Goal: Task Accomplishment & Management: Complete application form

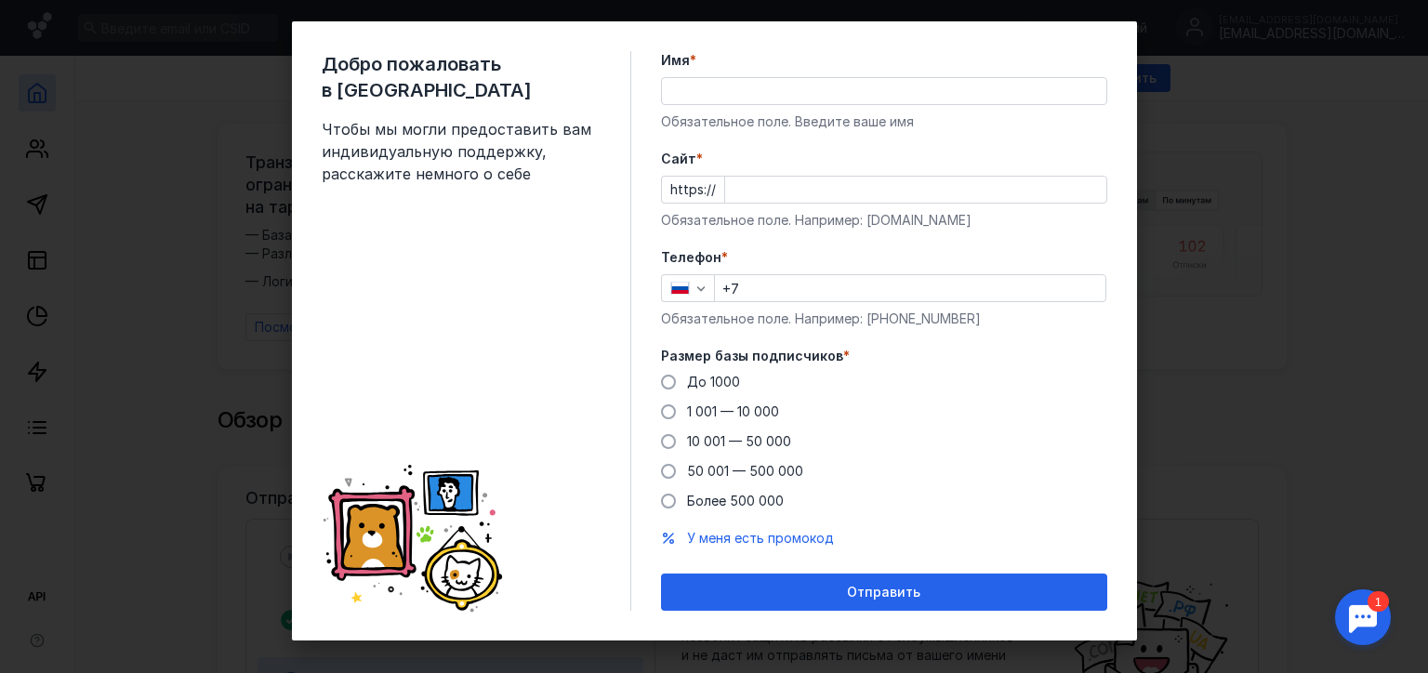
scroll to position [39, 0]
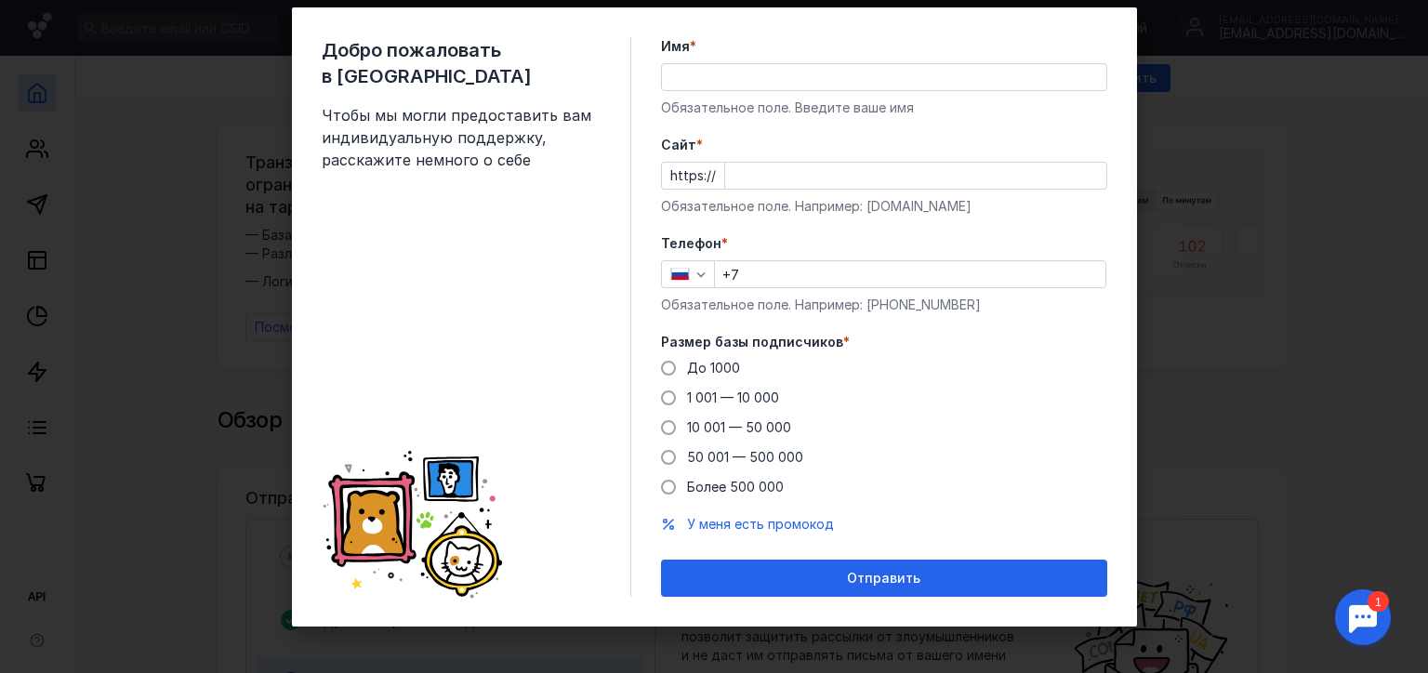
click at [837, 338] on label "Размер базы подписчиков *" at bounding box center [884, 342] width 446 height 19
click at [706, 84] on input "Имя *" at bounding box center [884, 77] width 444 height 26
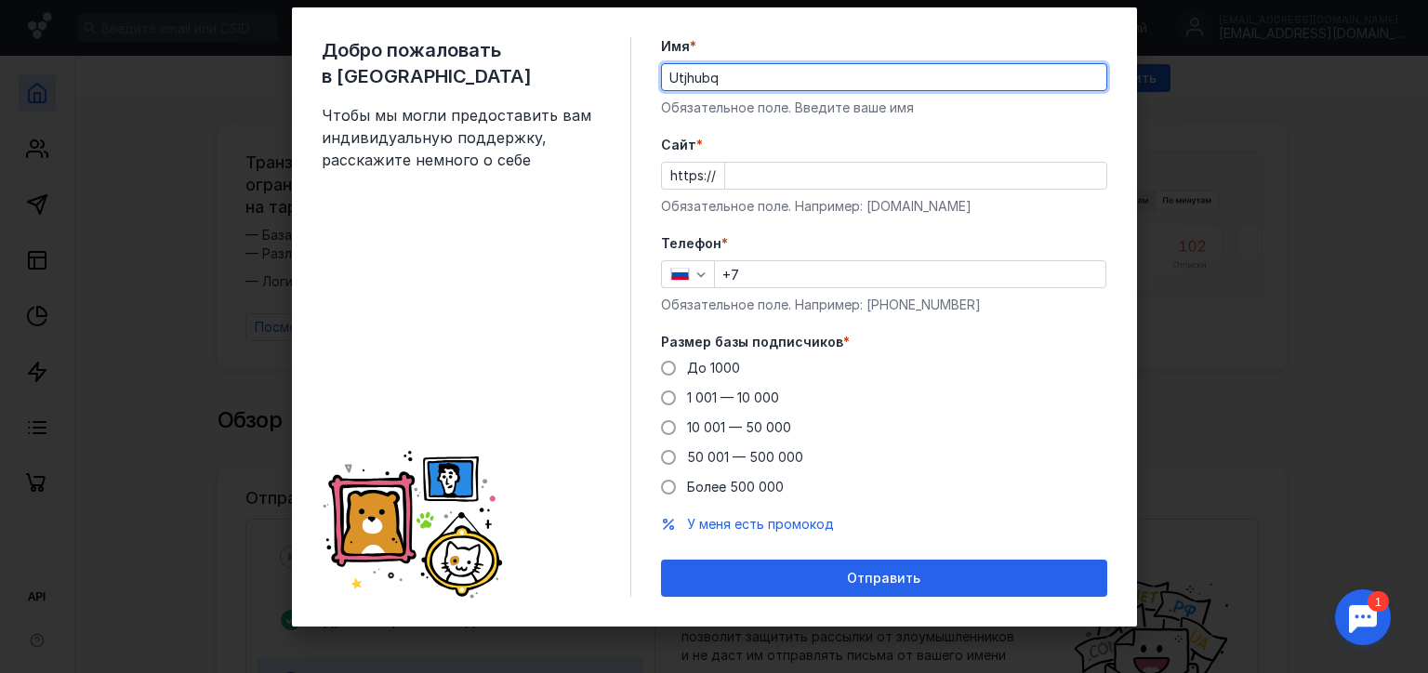
drag, startPoint x: 718, startPoint y: 78, endPoint x: 484, endPoint y: 77, distance: 234.2
click at [484, 77] on div "Добро пожаловать в Sendsay Чтобы мы могли предоставить вам индивидуальную подде…" at bounding box center [714, 316] width 845 height 619
type input "[PERSON_NAME]"
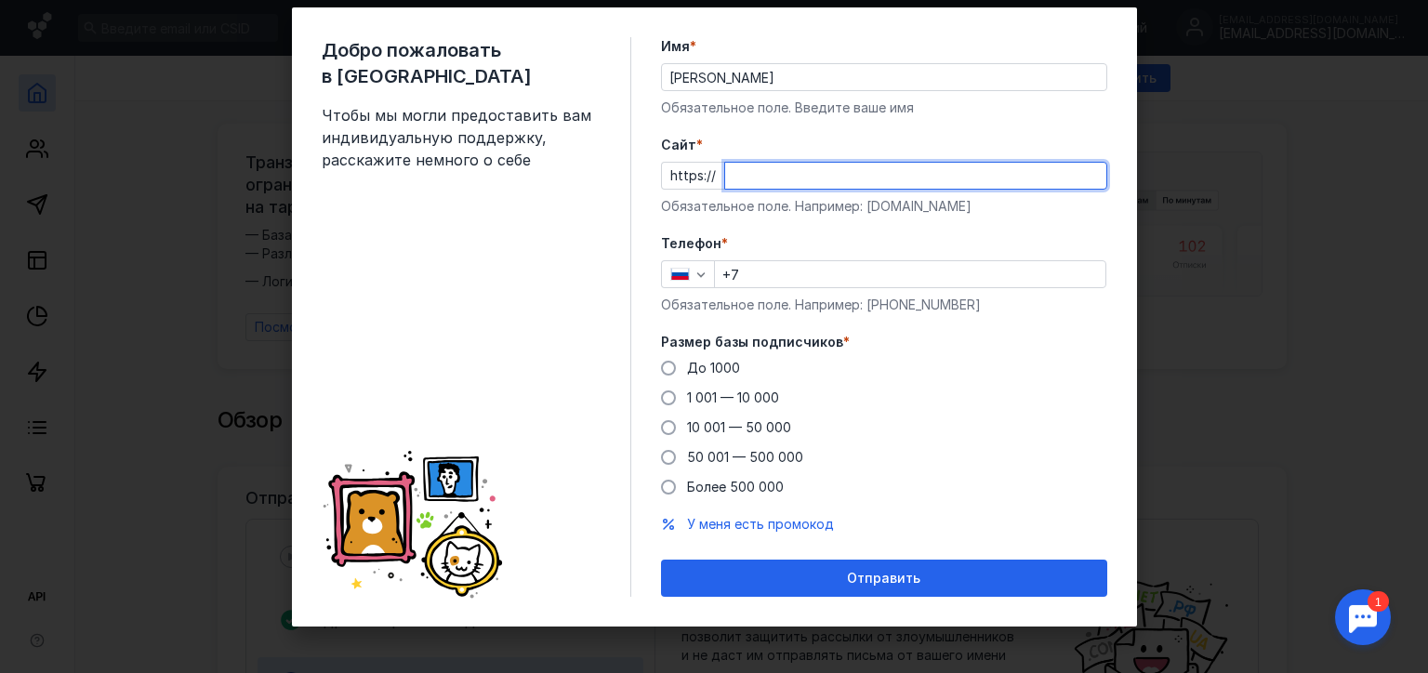
click at [759, 184] on input "Cайт *" at bounding box center [915, 176] width 381 height 26
drag, startPoint x: 822, startPoint y: 170, endPoint x: 0, endPoint y: 165, distance: 821.7
click at [0, 165] on div "Добро пожаловать в Sendsay Чтобы мы могли предоставить вам индивидуальную подде…" at bounding box center [714, 336] width 1428 height 673
paste input "[URL]"
type input "[URL]"
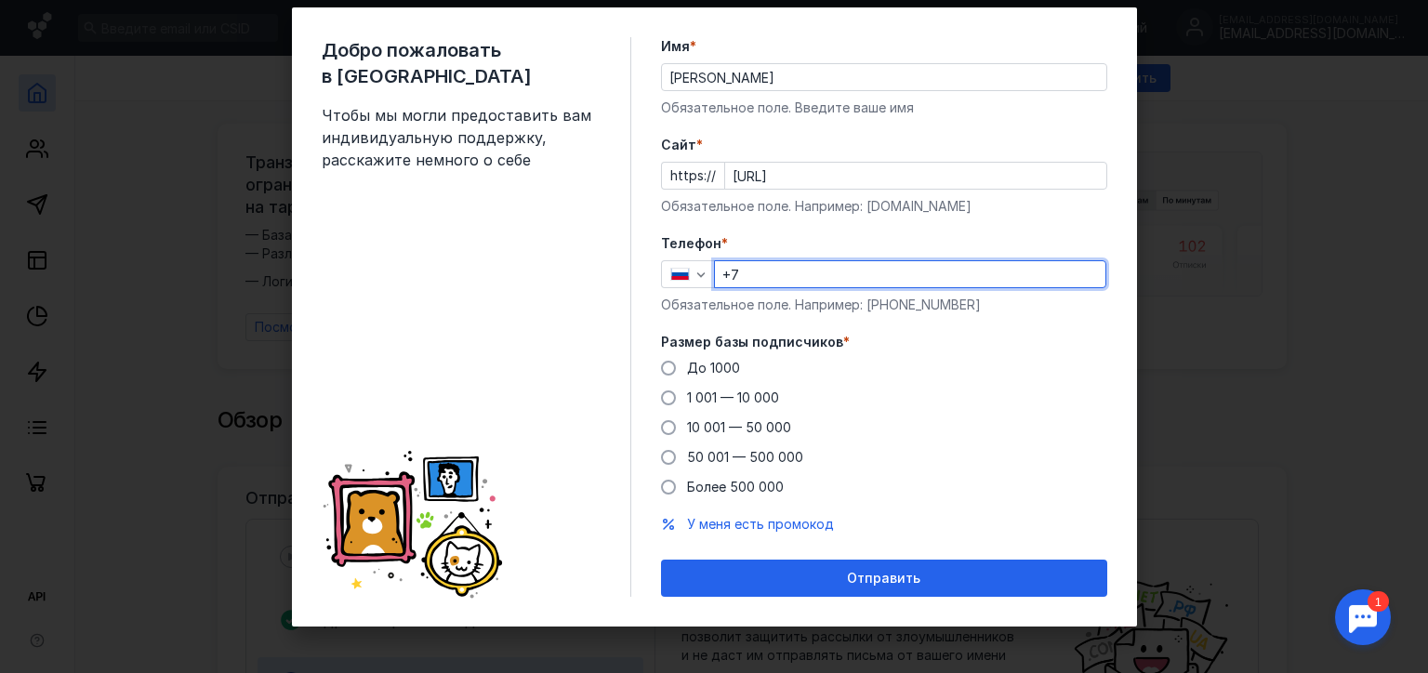
click at [811, 286] on div "+7" at bounding box center [910, 274] width 392 height 28
type input "[PHONE_NUMBER]"
click at [661, 560] on button "Отправить" at bounding box center [884, 578] width 446 height 37
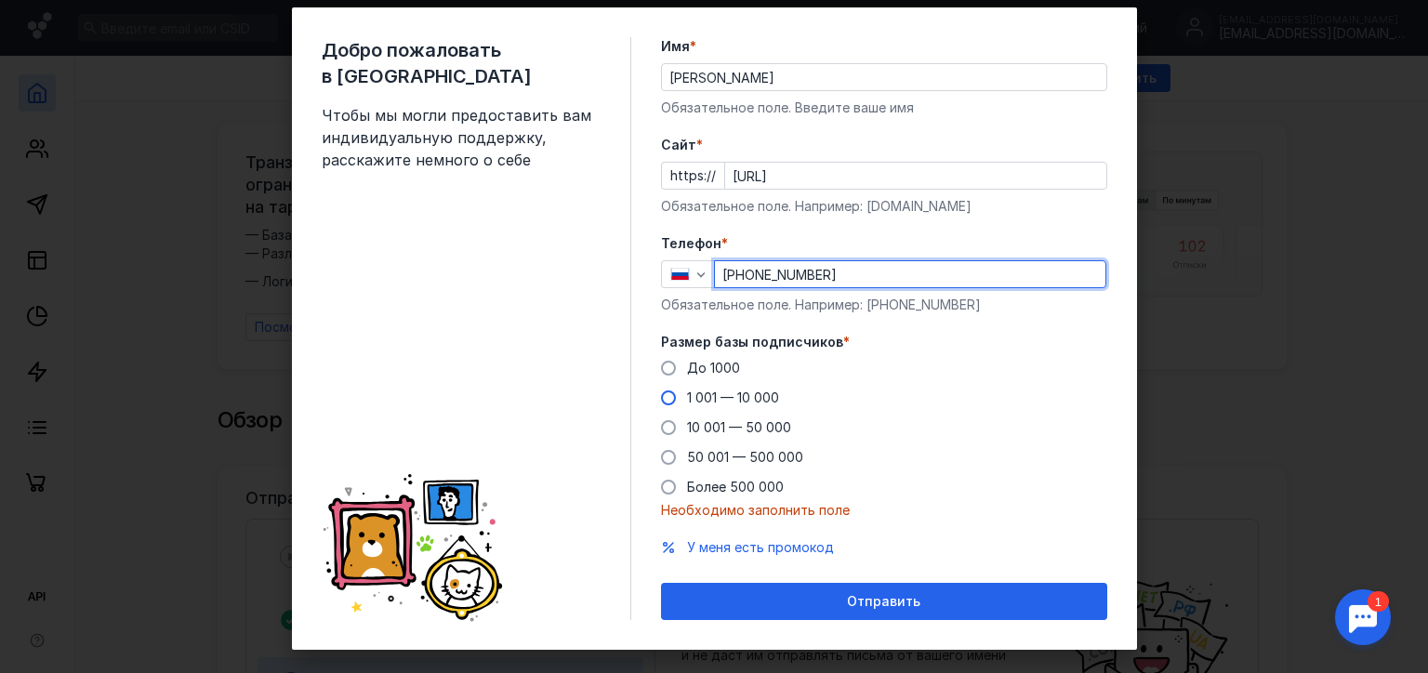
click at [722, 394] on span "1 001 — 10 000" at bounding box center [733, 397] width 92 height 16
click at [0, 0] on input "1 001 — 10 000" at bounding box center [0, 0] width 0 height 0
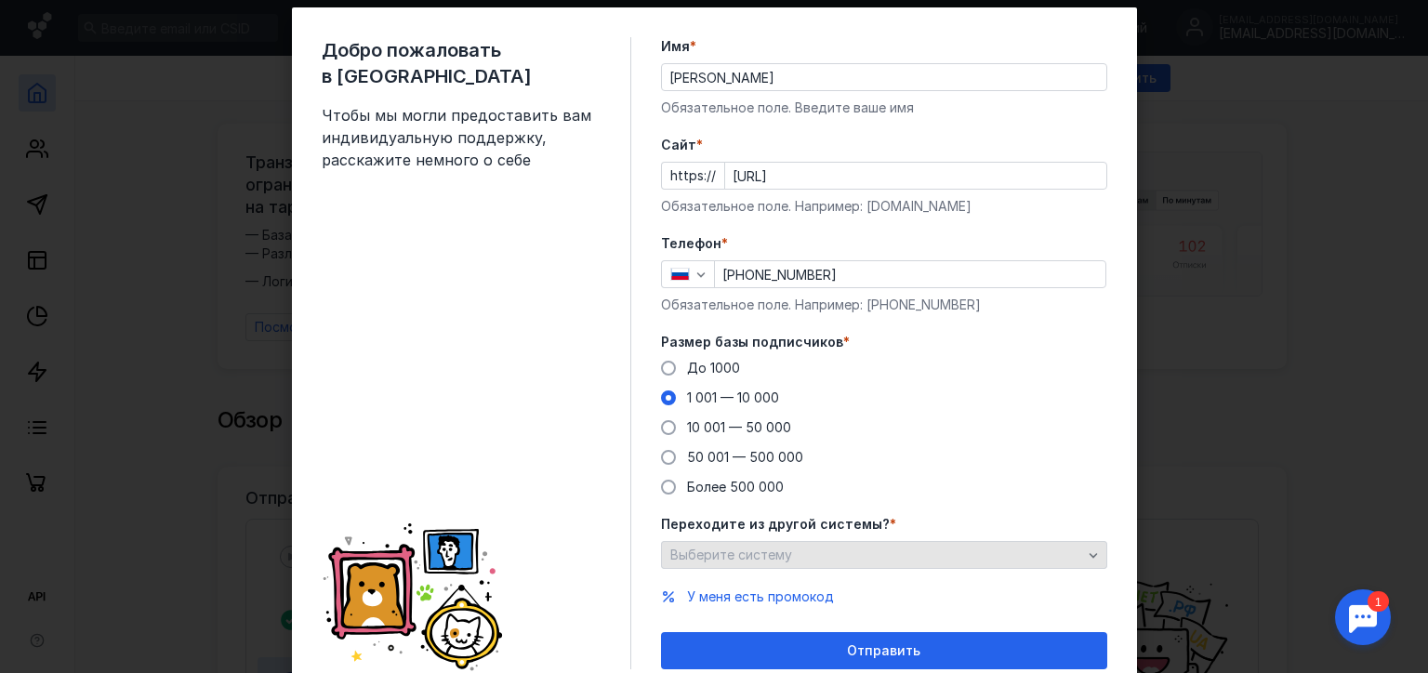
click at [744, 554] on span "Выберите систему" at bounding box center [731, 555] width 122 height 16
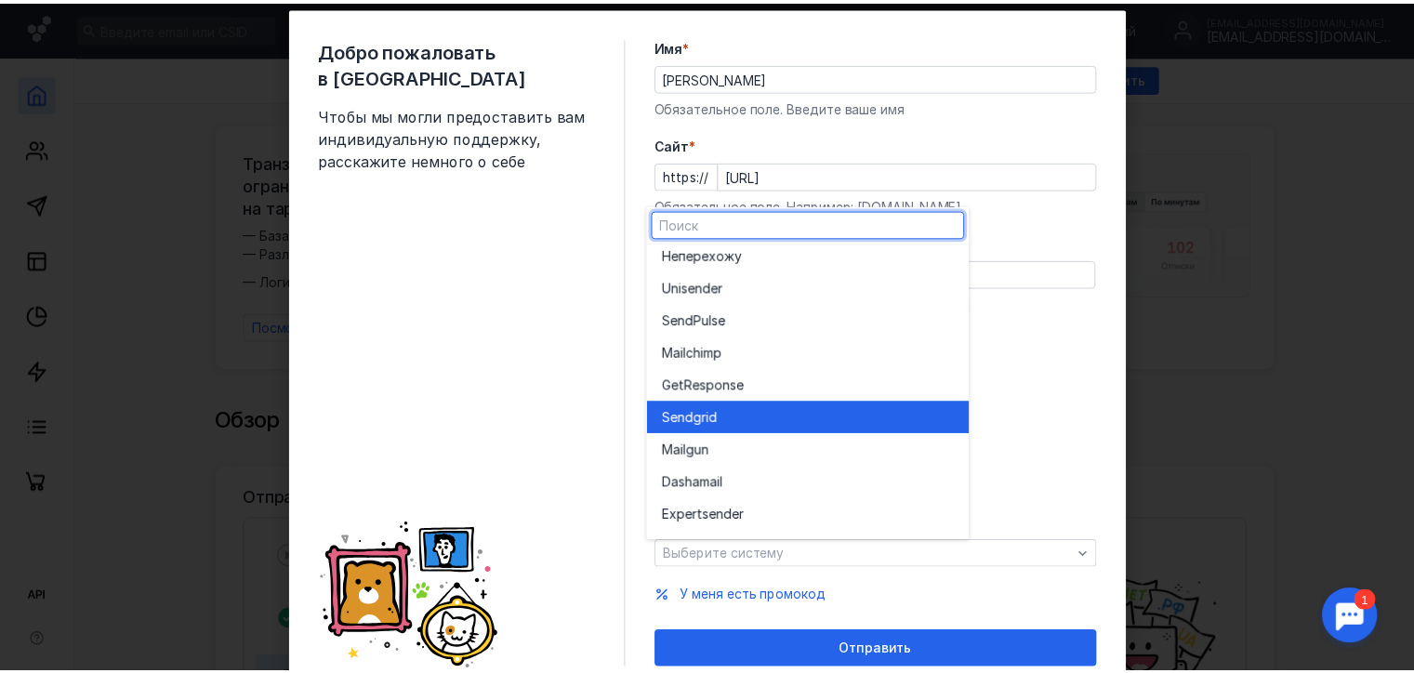
scroll to position [0, 0]
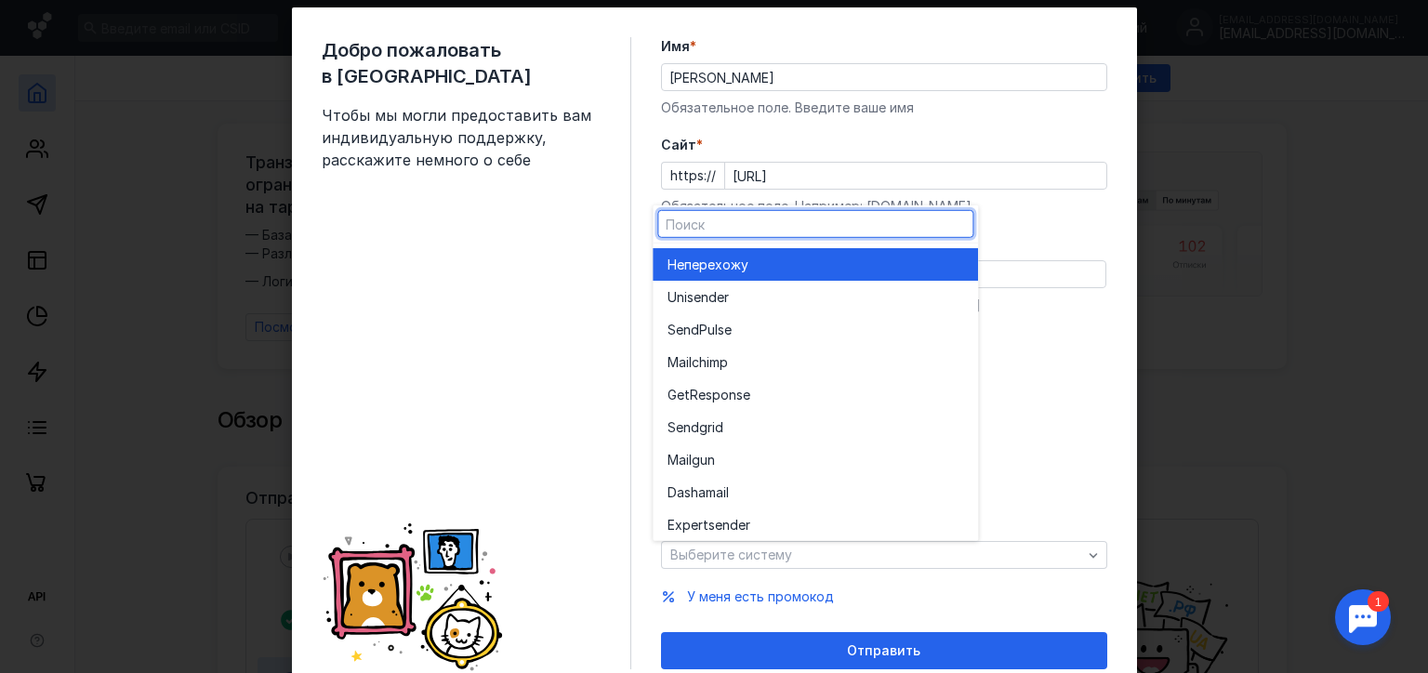
click at [795, 258] on div "Не перехожу" at bounding box center [815, 264] width 296 height 19
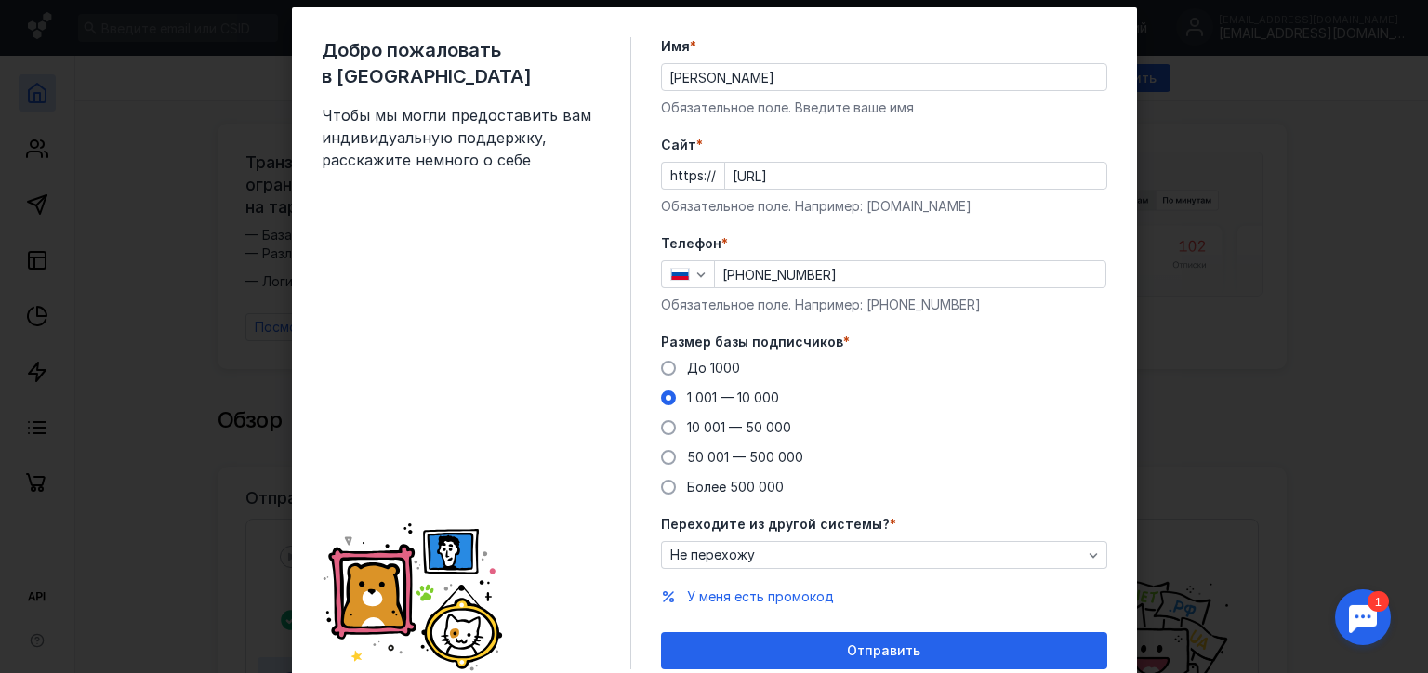
drag, startPoint x: 878, startPoint y: 646, endPoint x: 481, endPoint y: 398, distance: 468.1
click at [877, 646] on span "Отправить" at bounding box center [883, 651] width 73 height 16
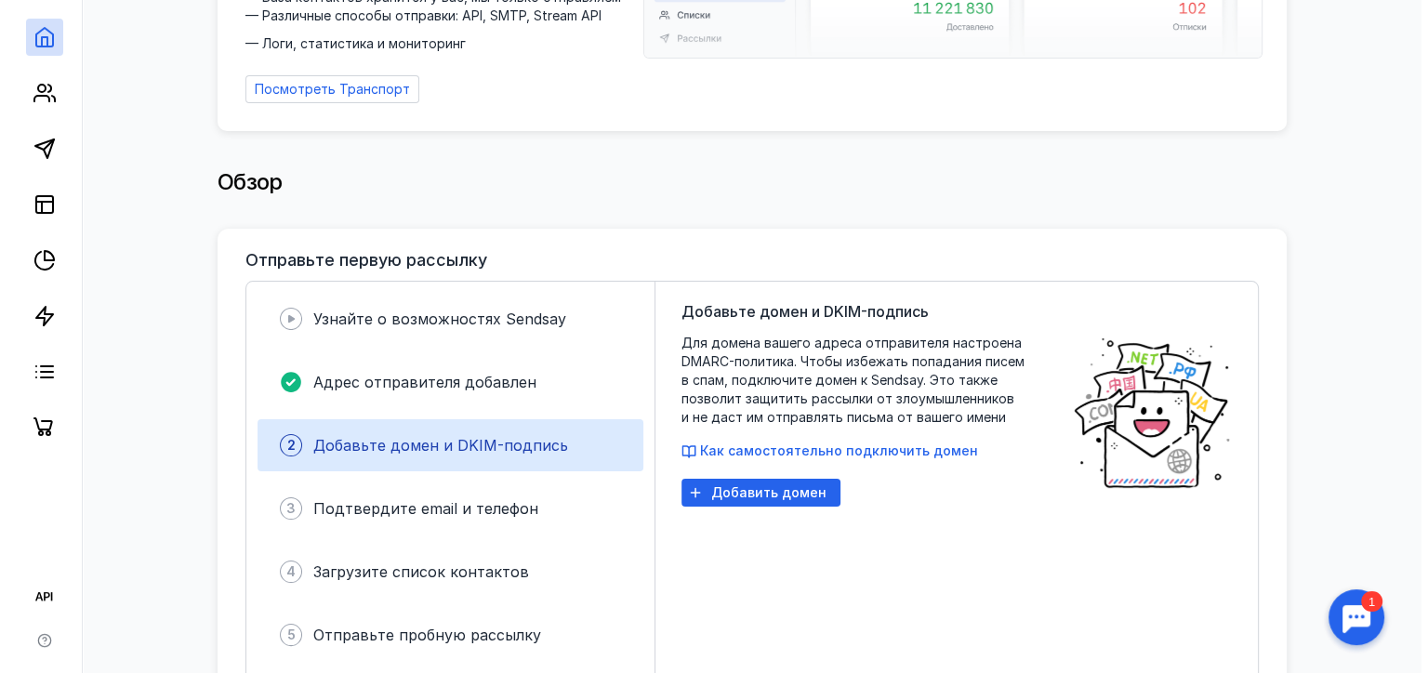
scroll to position [279, 0]
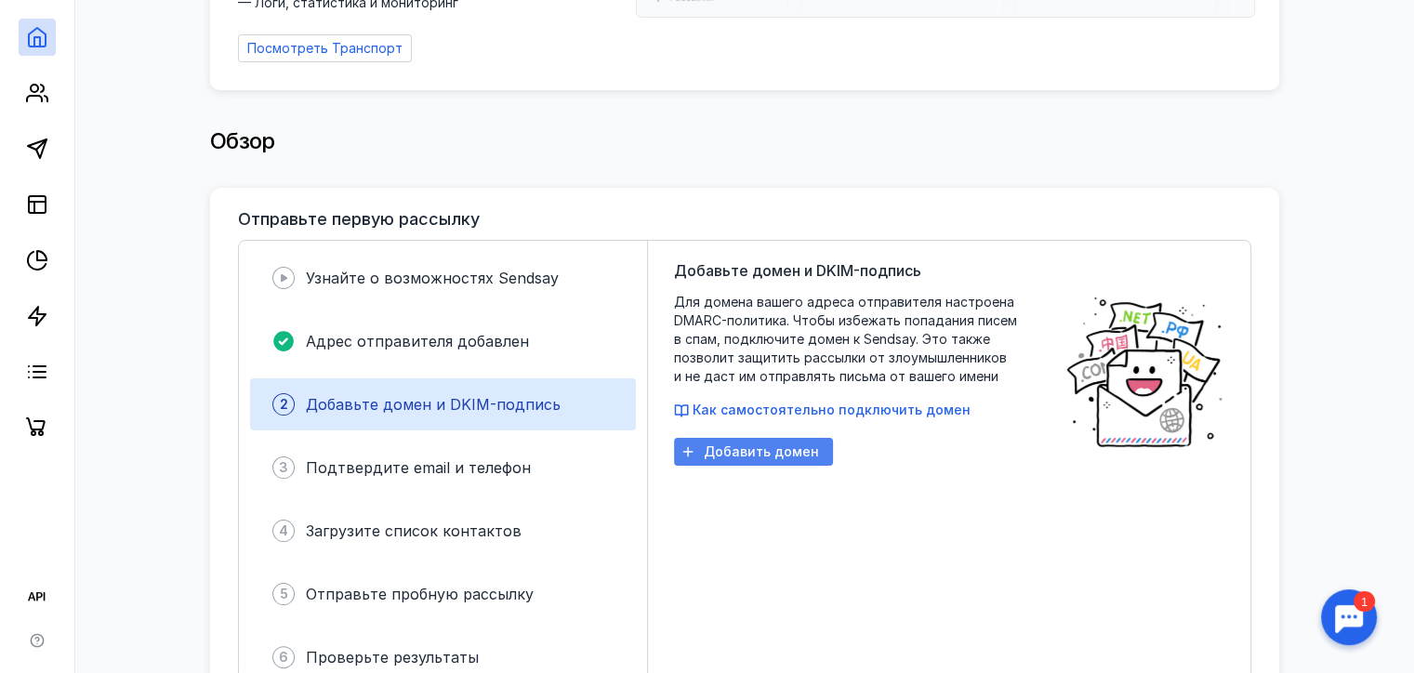
click at [780, 444] on span "Добавить домен" at bounding box center [761, 452] width 115 height 16
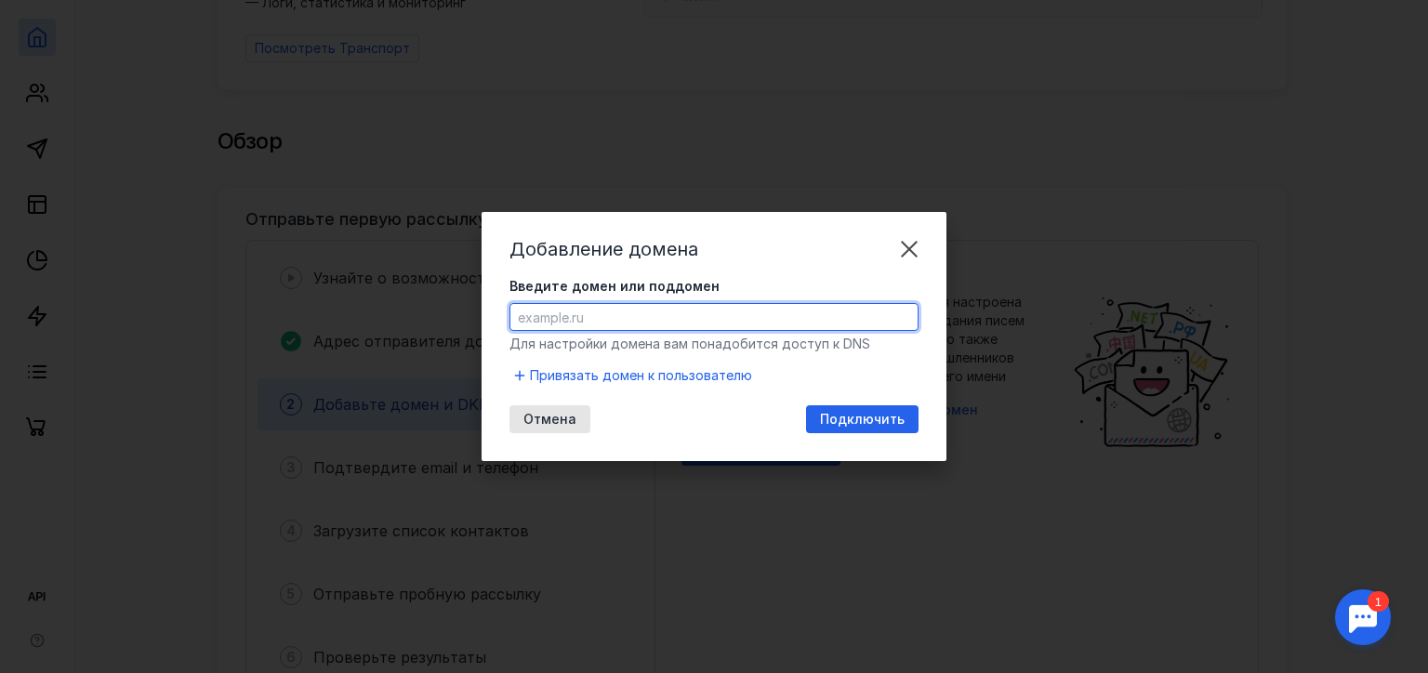
click at [710, 323] on input "Введите домен или поддомен" at bounding box center [713, 317] width 407 height 26
paste input "[URL]"
type input "[URL]"
paste input "[EMAIL_ADDRESS][DOMAIN_NAME]"
click at [873, 423] on span "Подключить" at bounding box center [862, 420] width 85 height 16
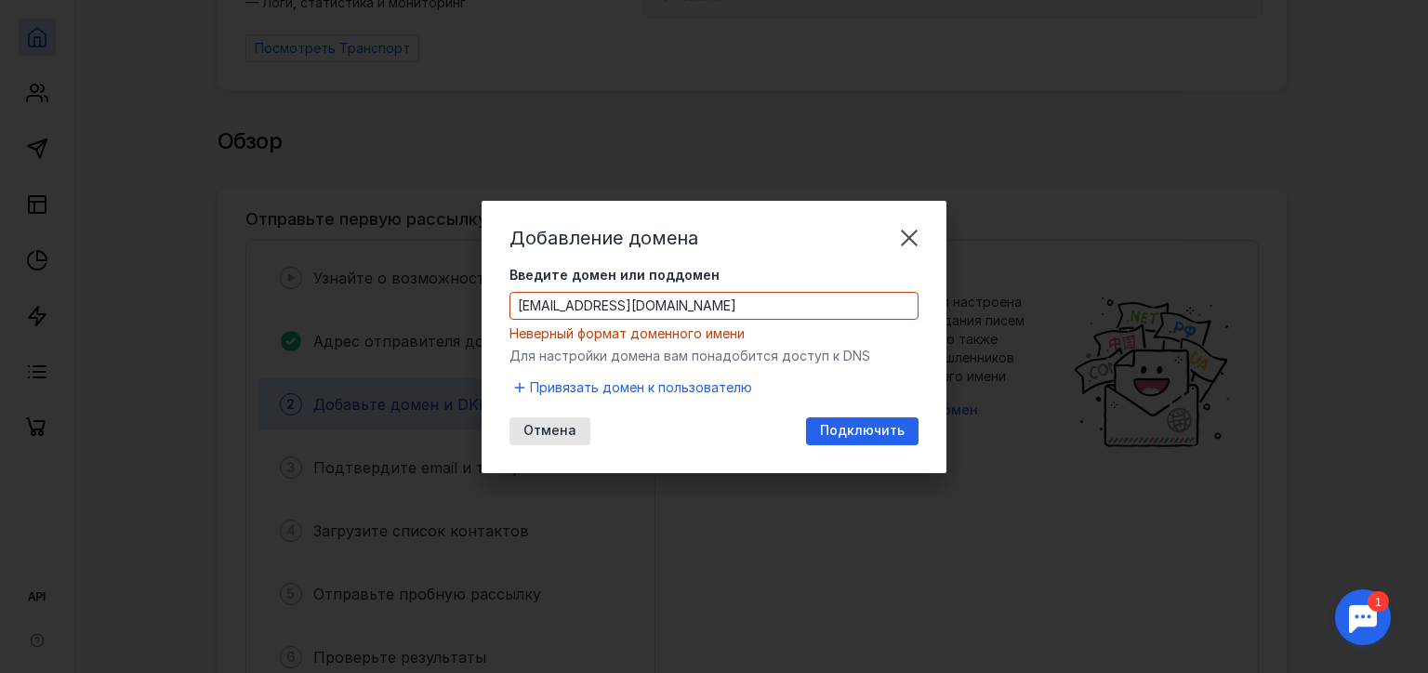
drag, startPoint x: 559, startPoint y: 305, endPoint x: 253, endPoint y: 312, distance: 305.9
click at [275, 310] on div "Добавление домена Введите домен или поддомен [EMAIL_ADDRESS][DOMAIN_NAME] Невер…" at bounding box center [714, 336] width 1428 height 673
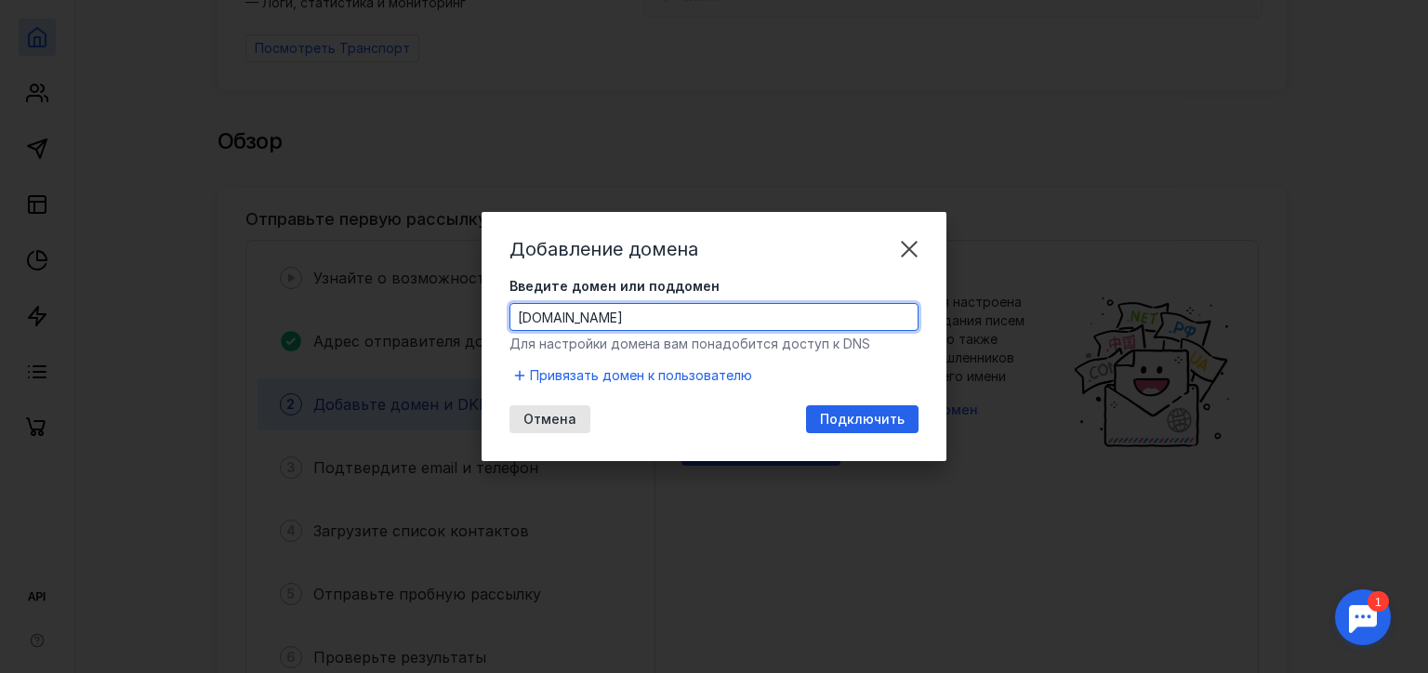
type input "[DOMAIN_NAME]"
click at [839, 432] on div "Подключить" at bounding box center [862, 419] width 112 height 28
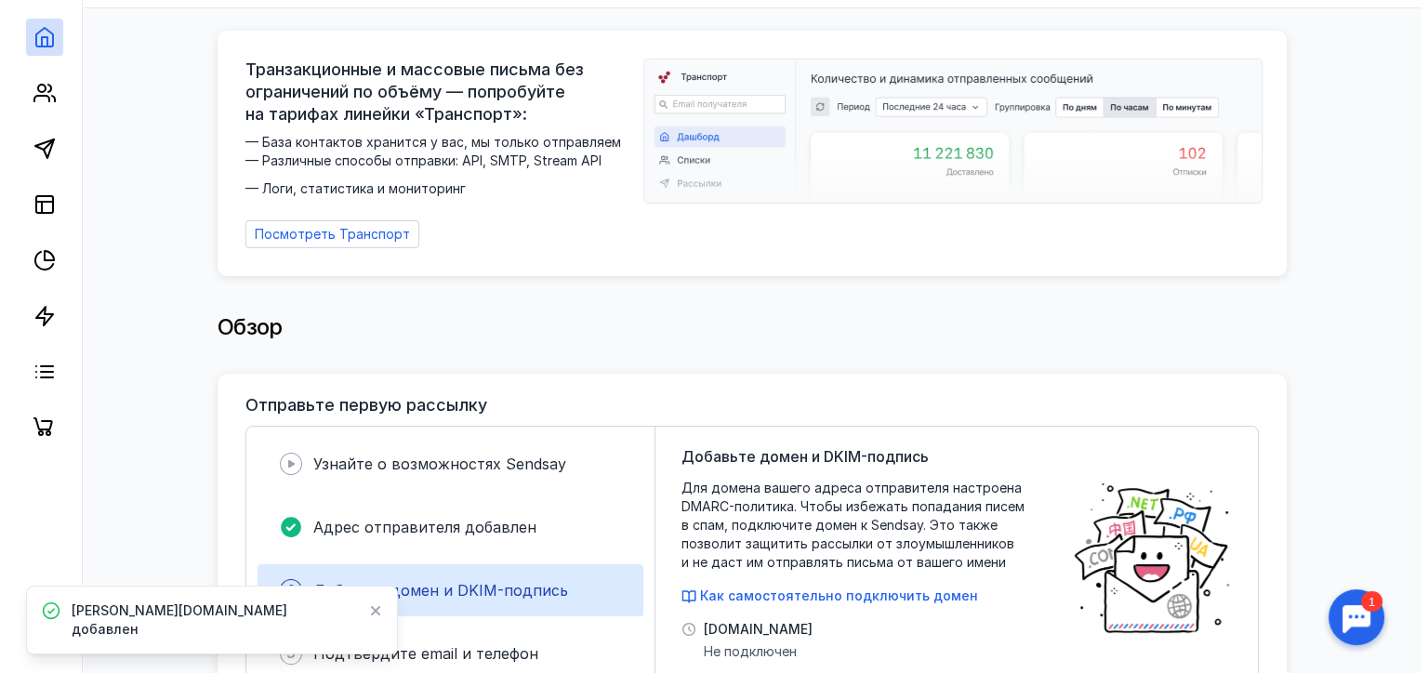
scroll to position [372, 0]
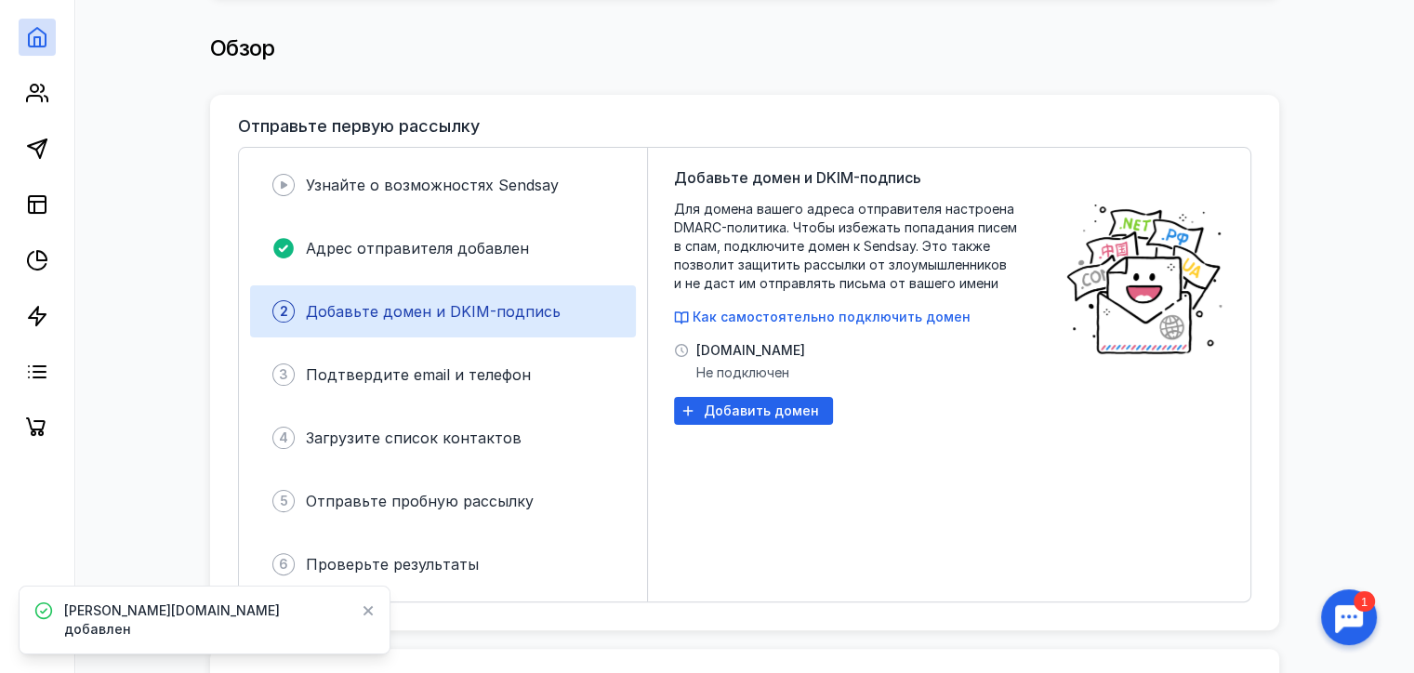
click at [744, 363] on span "Не подключен" at bounding box center [750, 372] width 109 height 19
click at [709, 342] on span "[DOMAIN_NAME]" at bounding box center [750, 350] width 109 height 19
click at [692, 341] on div "[DOMAIN_NAME] Не подключен" at bounding box center [739, 361] width 131 height 41
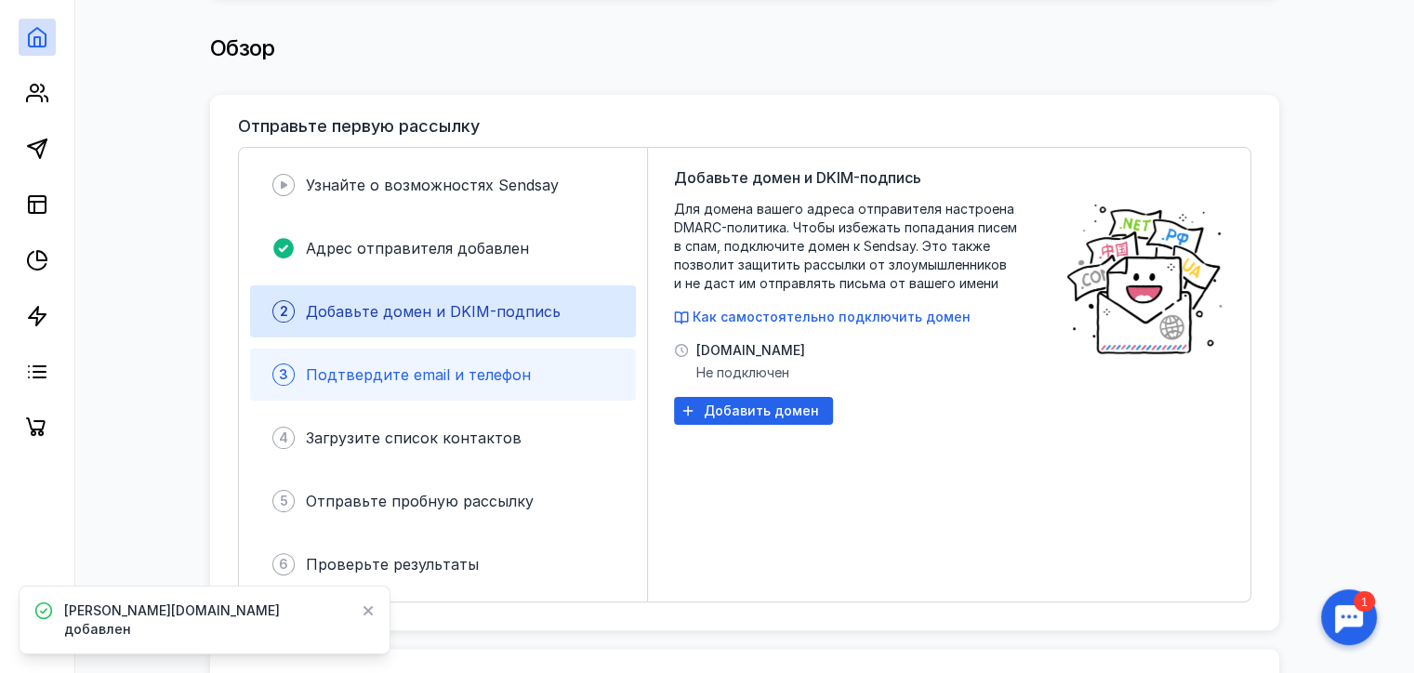
click at [377, 365] on span "Подтвердите email и телефон" at bounding box center [418, 374] width 225 height 19
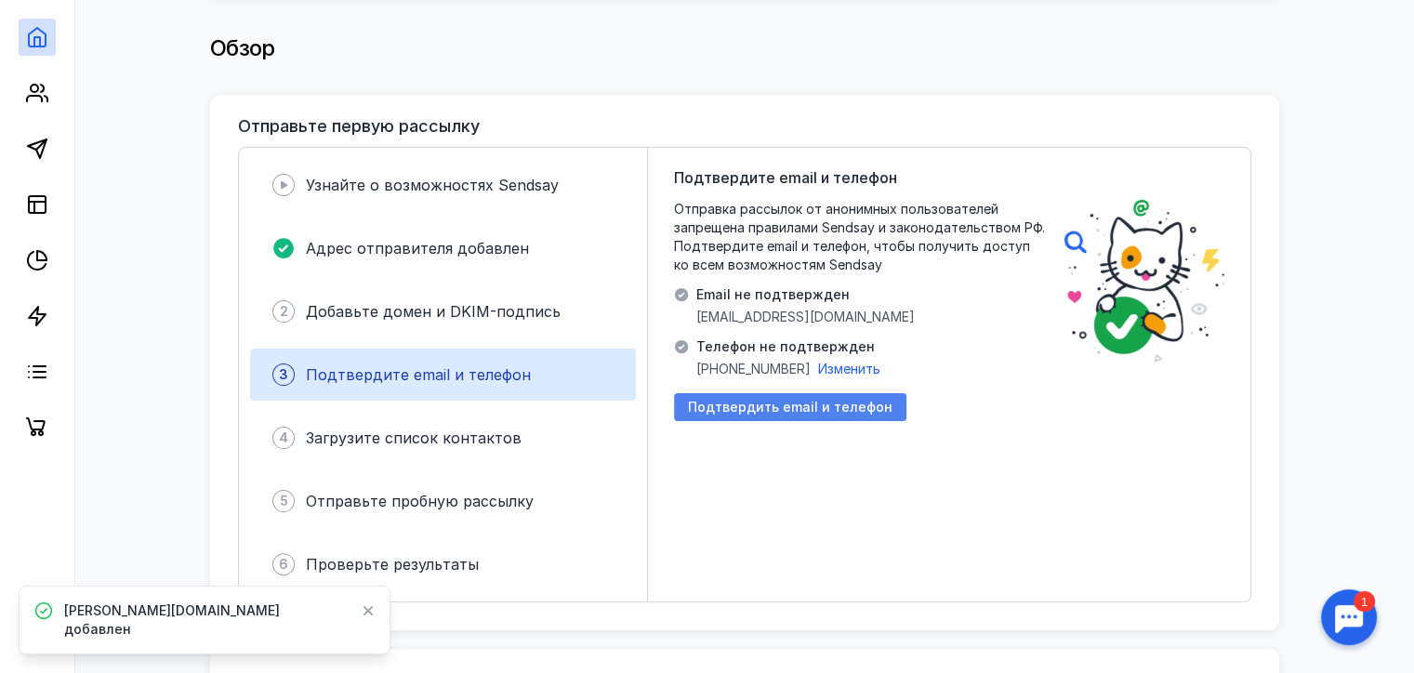
click at [815, 408] on div "Подтвердить email и телефон" at bounding box center [790, 407] width 232 height 28
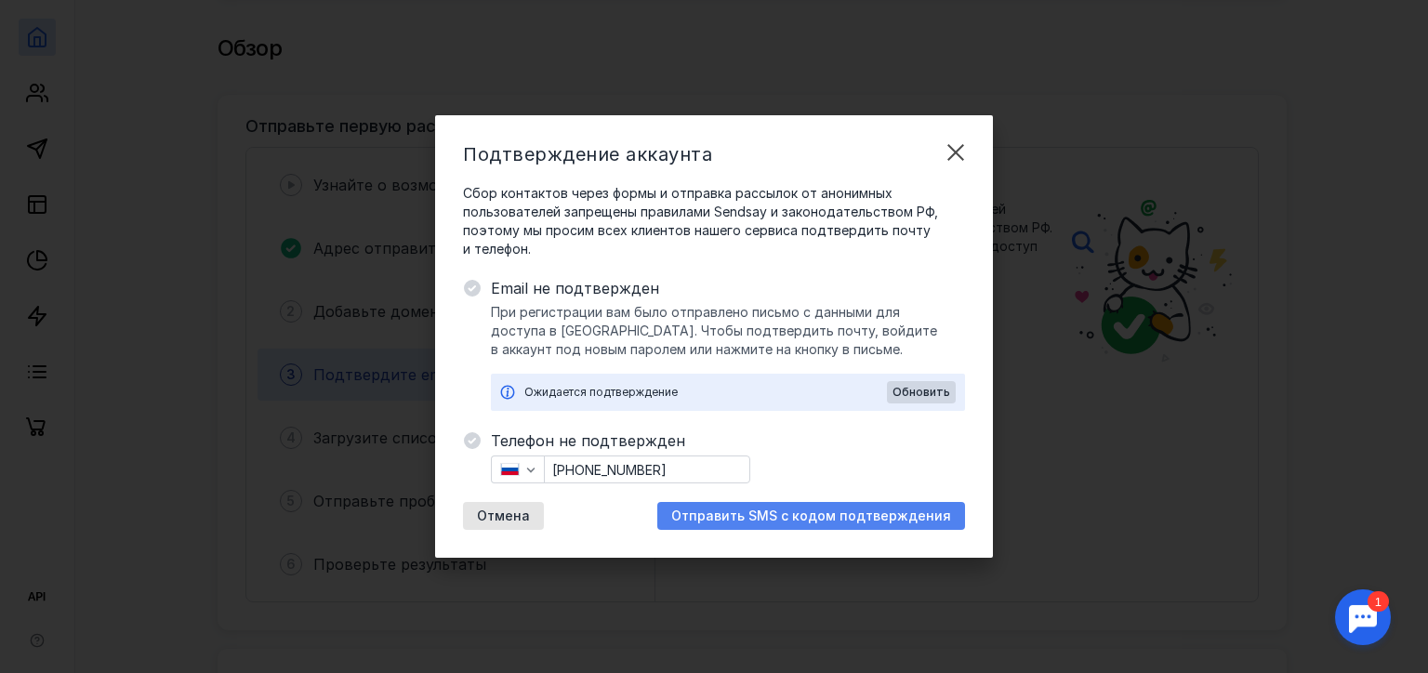
click at [786, 521] on span "Отправить SMS с кодом подтверждения" at bounding box center [811, 516] width 280 height 16
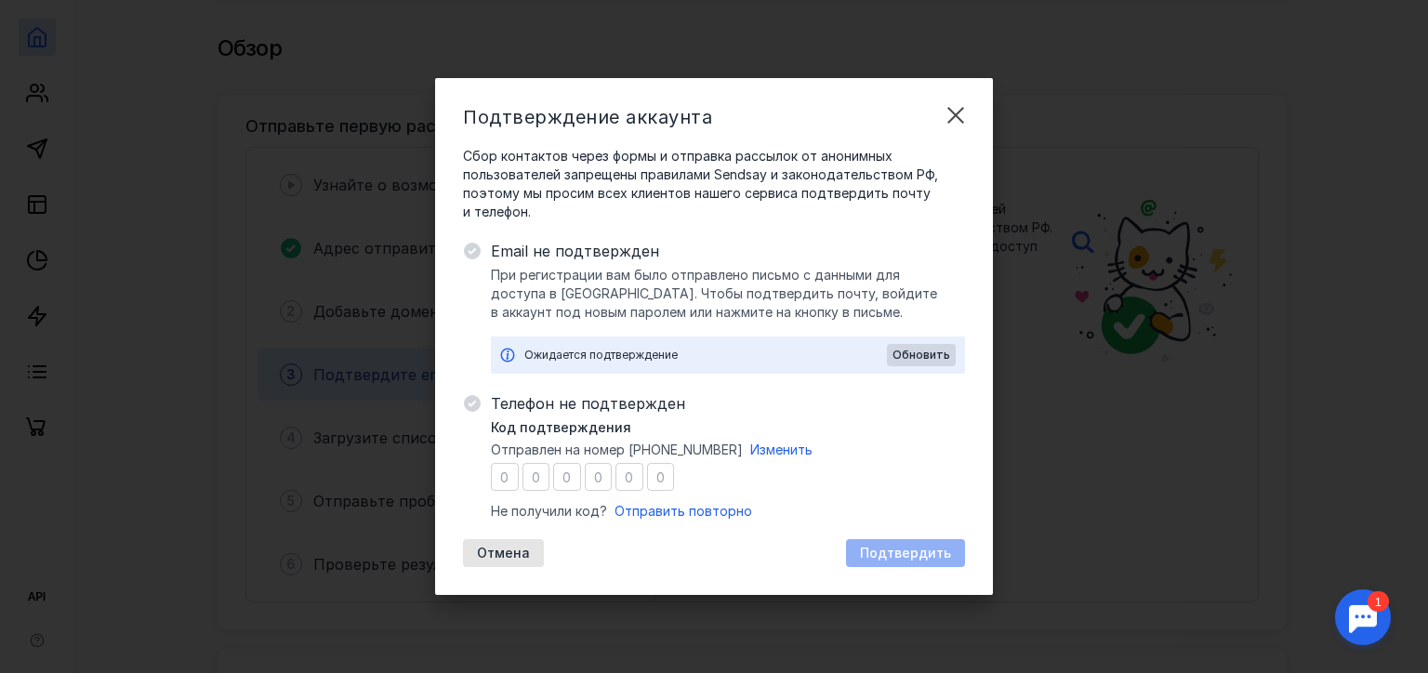
click at [509, 491] on div "Код подтверждения Отправлен на номер [PHONE_NUMBER] Изменить Не получили код? О…" at bounding box center [728, 469] width 474 height 102
click at [497, 477] on input "number" at bounding box center [505, 477] width 28 height 28
type input "0"
type input "9"
type input "5"
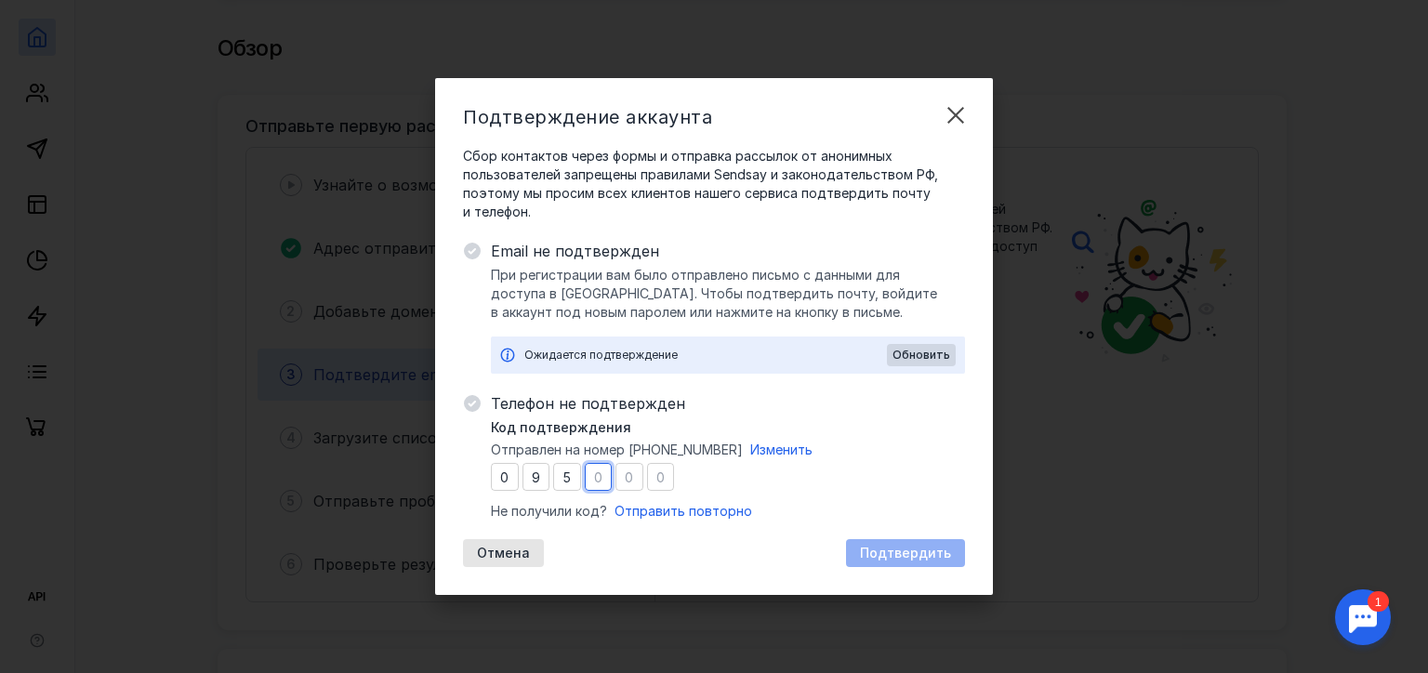
type input "8"
type input "3"
click at [882, 561] on div "Подтвердить" at bounding box center [905, 553] width 119 height 28
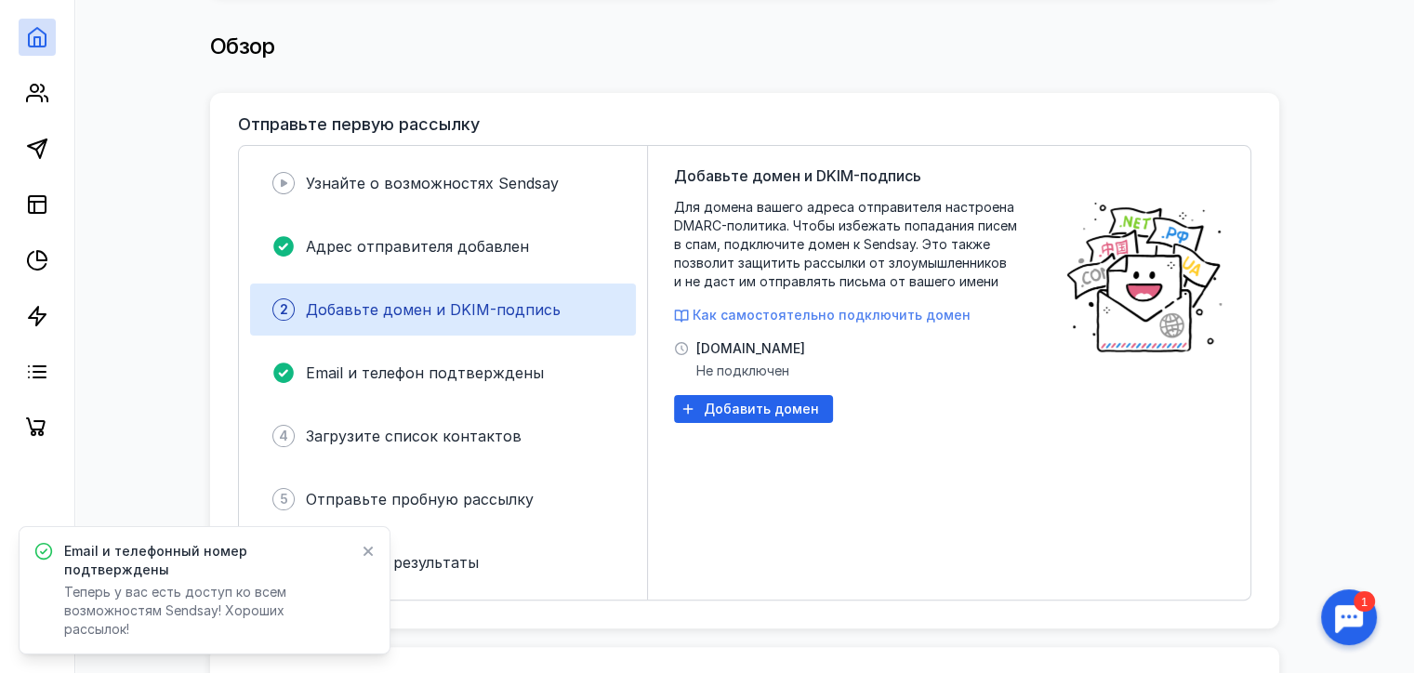
drag, startPoint x: 782, startPoint y: 339, endPoint x: 848, endPoint y: 302, distance: 75.7
click at [786, 339] on span "[DOMAIN_NAME]" at bounding box center [750, 348] width 109 height 19
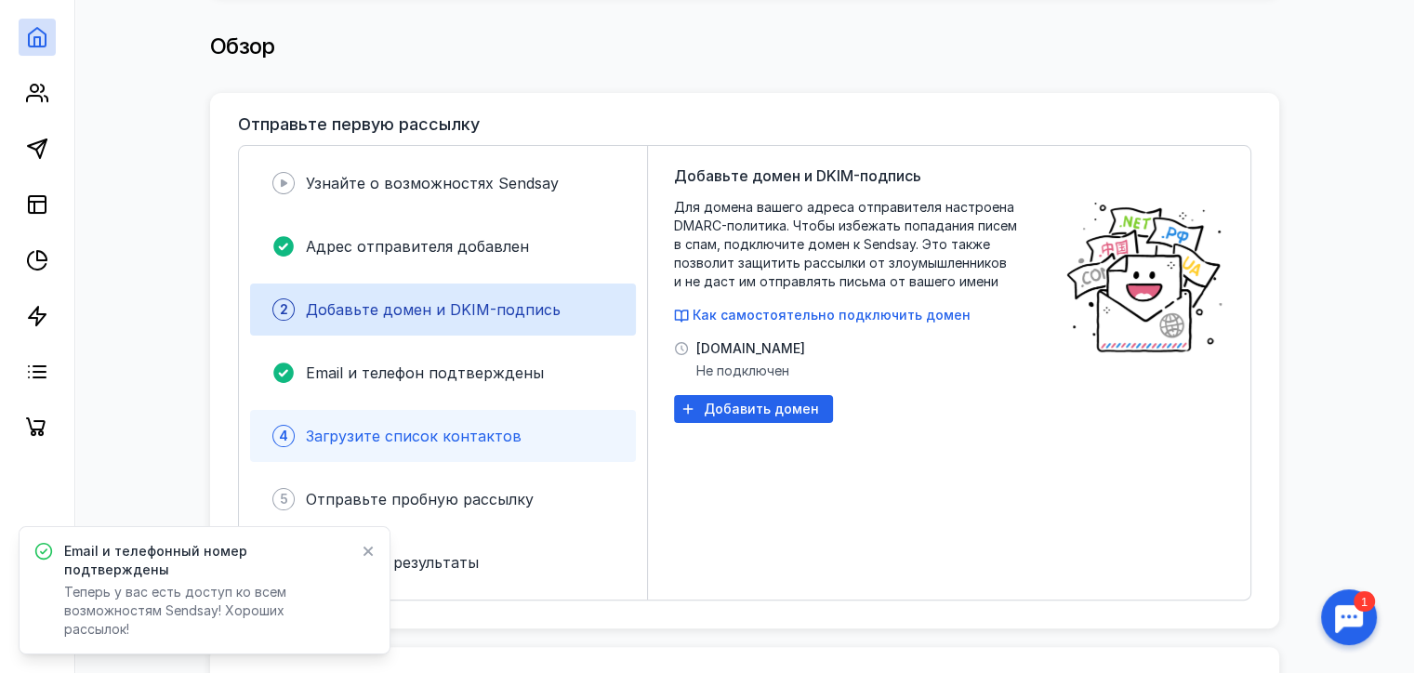
click at [346, 411] on div "4 Загрузите список контактов" at bounding box center [443, 436] width 386 height 52
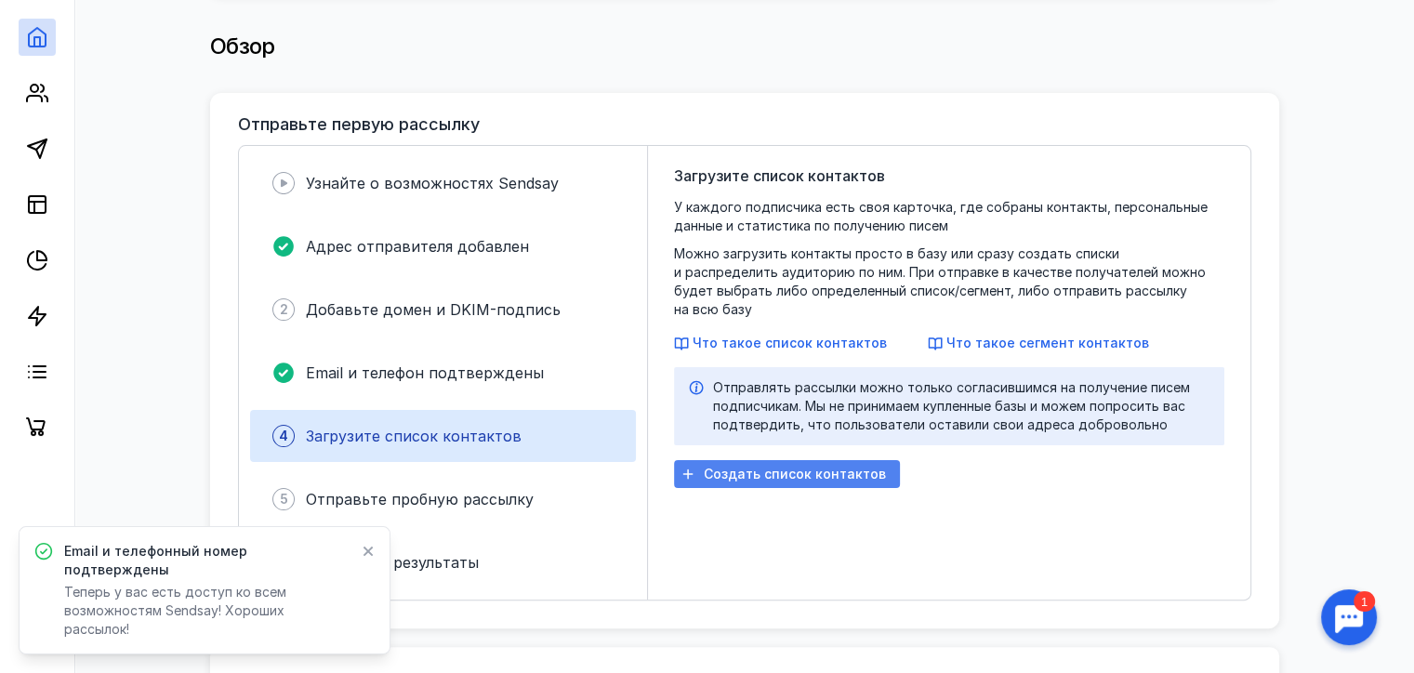
click at [827, 467] on span "Создать список контактов" at bounding box center [795, 475] width 182 height 16
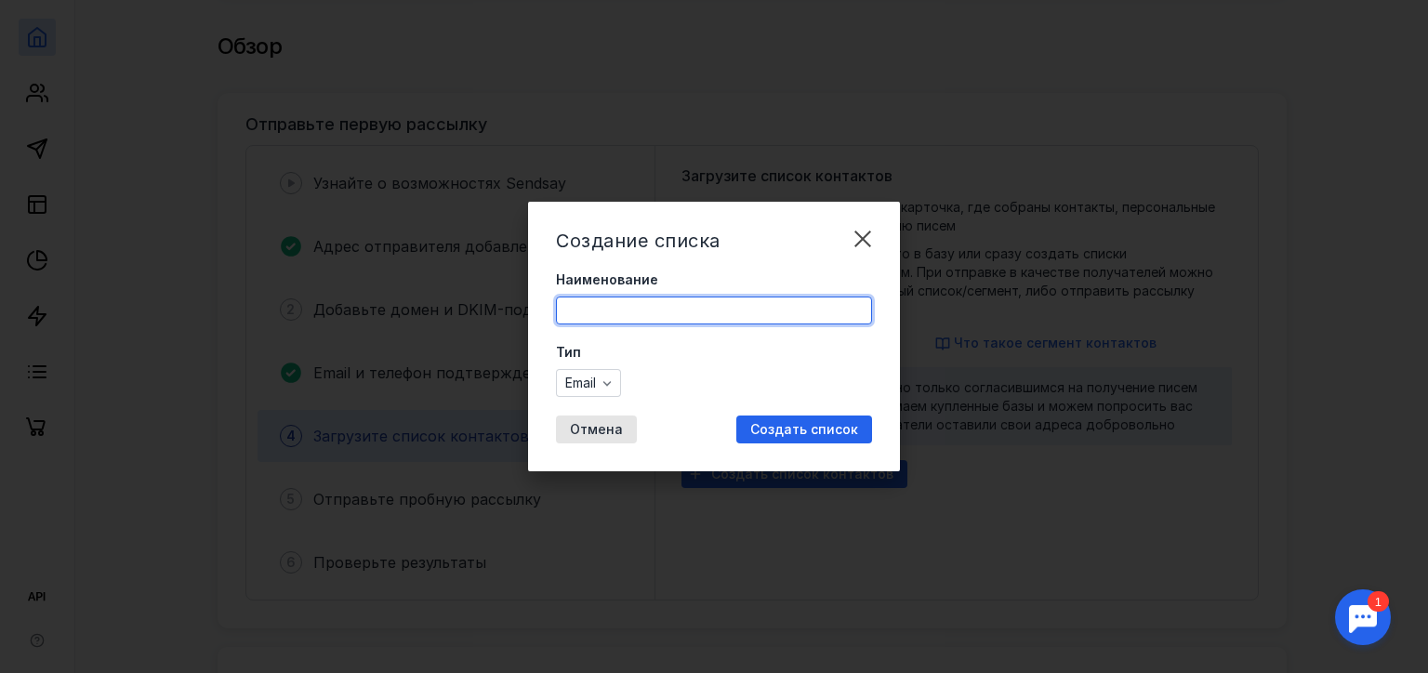
click at [622, 308] on input "Наименование" at bounding box center [714, 310] width 314 height 26
drag, startPoint x: 657, startPoint y: 331, endPoint x: 135, endPoint y: 309, distance: 522.8
click at [137, 308] on div "Создание списка Наименование ,fpjdsq Тип Email Отмена Создать список" at bounding box center [714, 336] width 1428 height 673
drag, startPoint x: 641, startPoint y: 362, endPoint x: 647, endPoint y: 348, distance: 15.0
click at [644, 357] on div "Тип Email" at bounding box center [714, 370] width 316 height 54
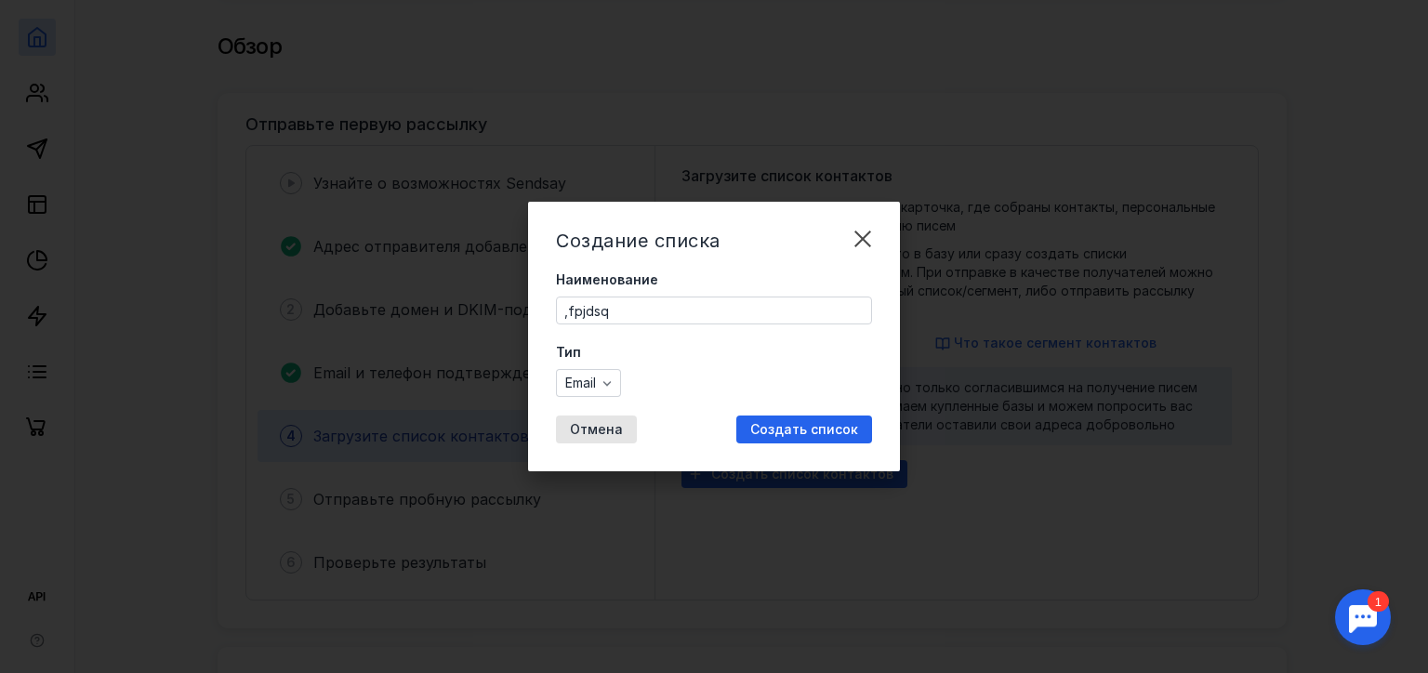
drag, startPoint x: 625, startPoint y: 300, endPoint x: 0, endPoint y: 235, distance: 628.0
click at [339, 300] on div "Создание списка Наименование ,fpjdsq Тип Email Отмена Создать список" at bounding box center [714, 336] width 1428 height 673
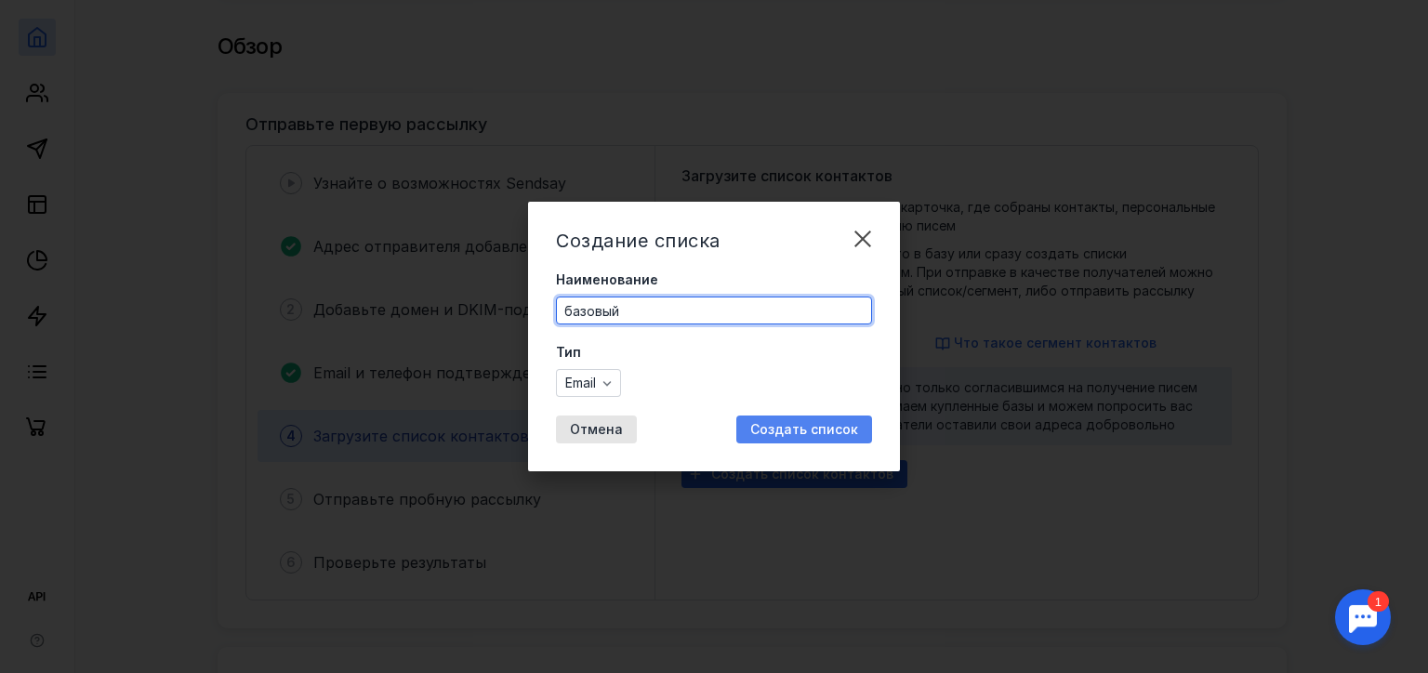
type input "базовый"
click at [758, 419] on div "Создать список" at bounding box center [804, 429] width 136 height 28
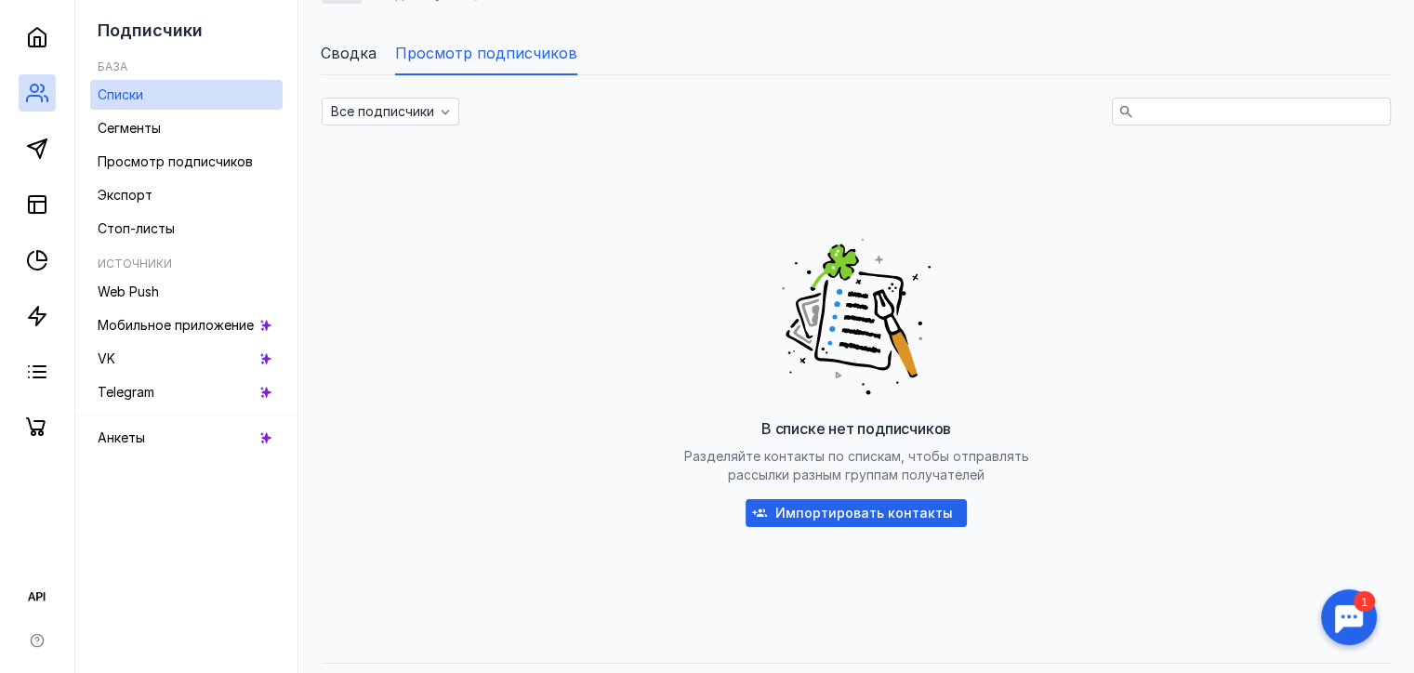
scroll to position [238, 0]
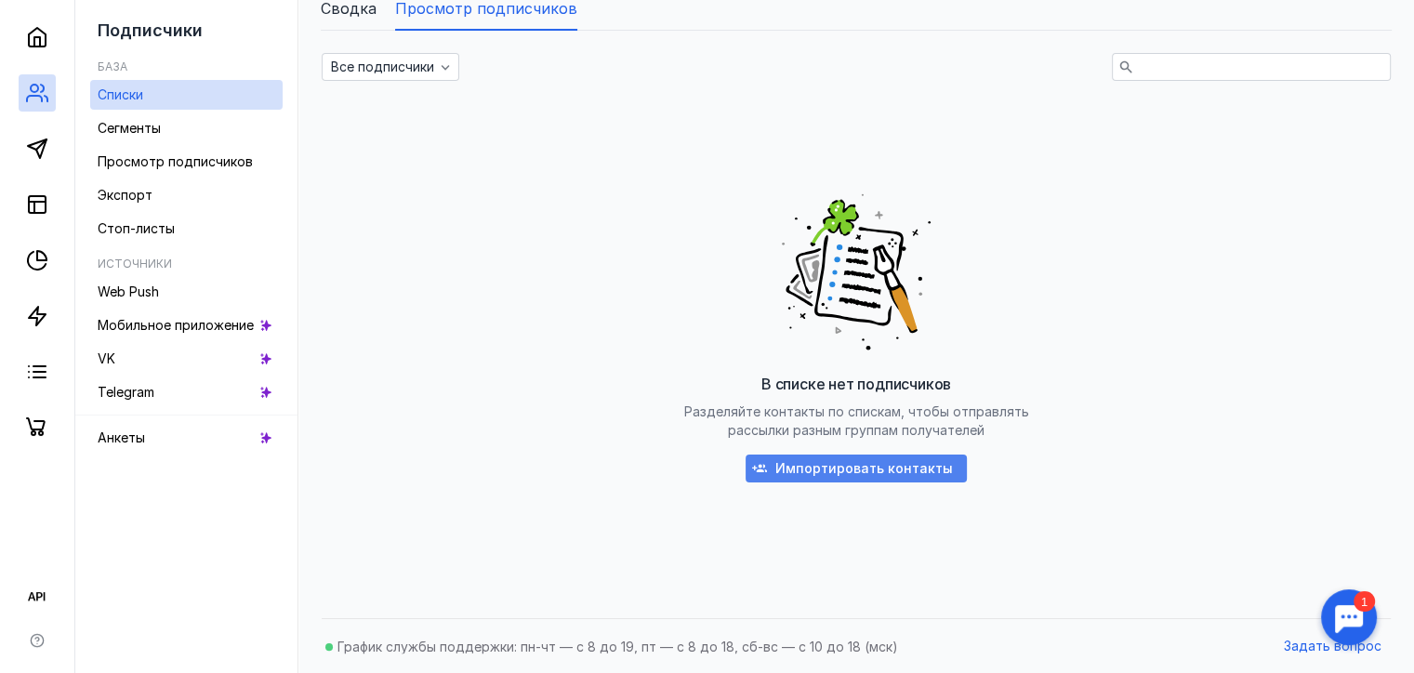
click at [853, 455] on div "Импортировать контакты" at bounding box center [855, 469] width 221 height 28
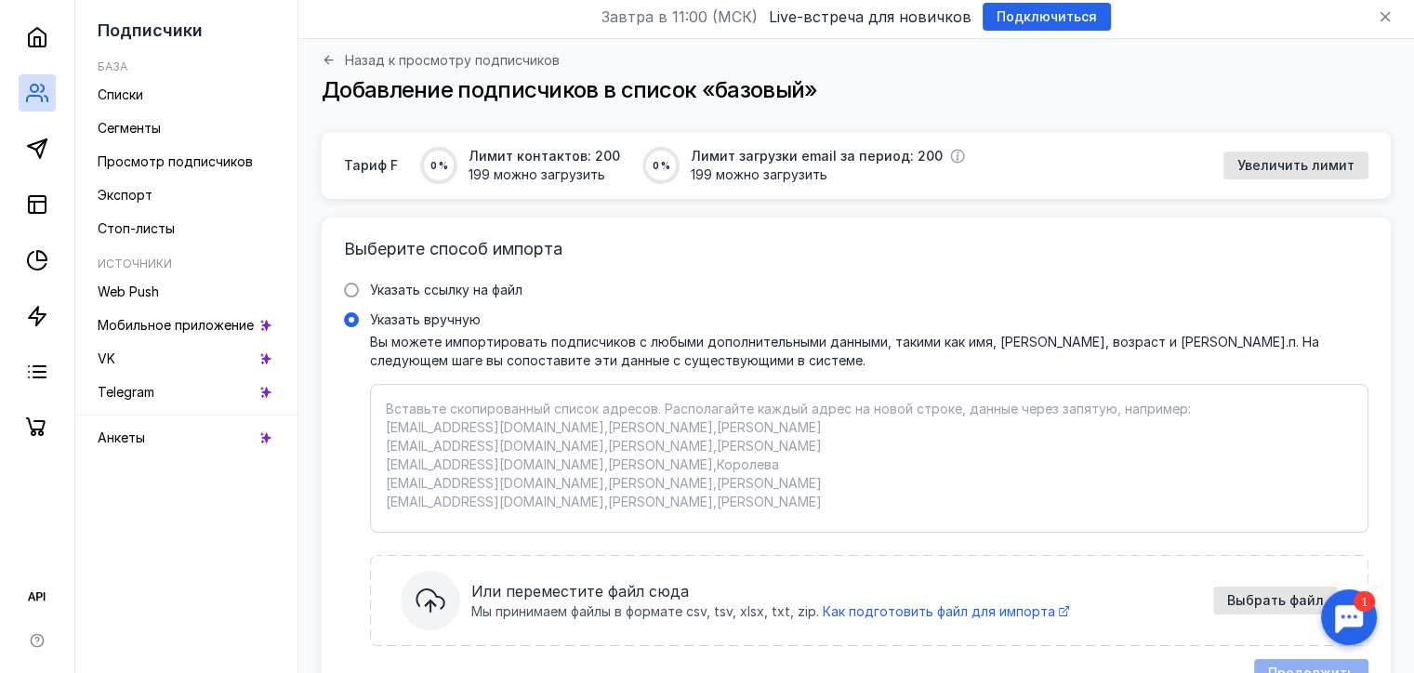
scroll to position [93, 0]
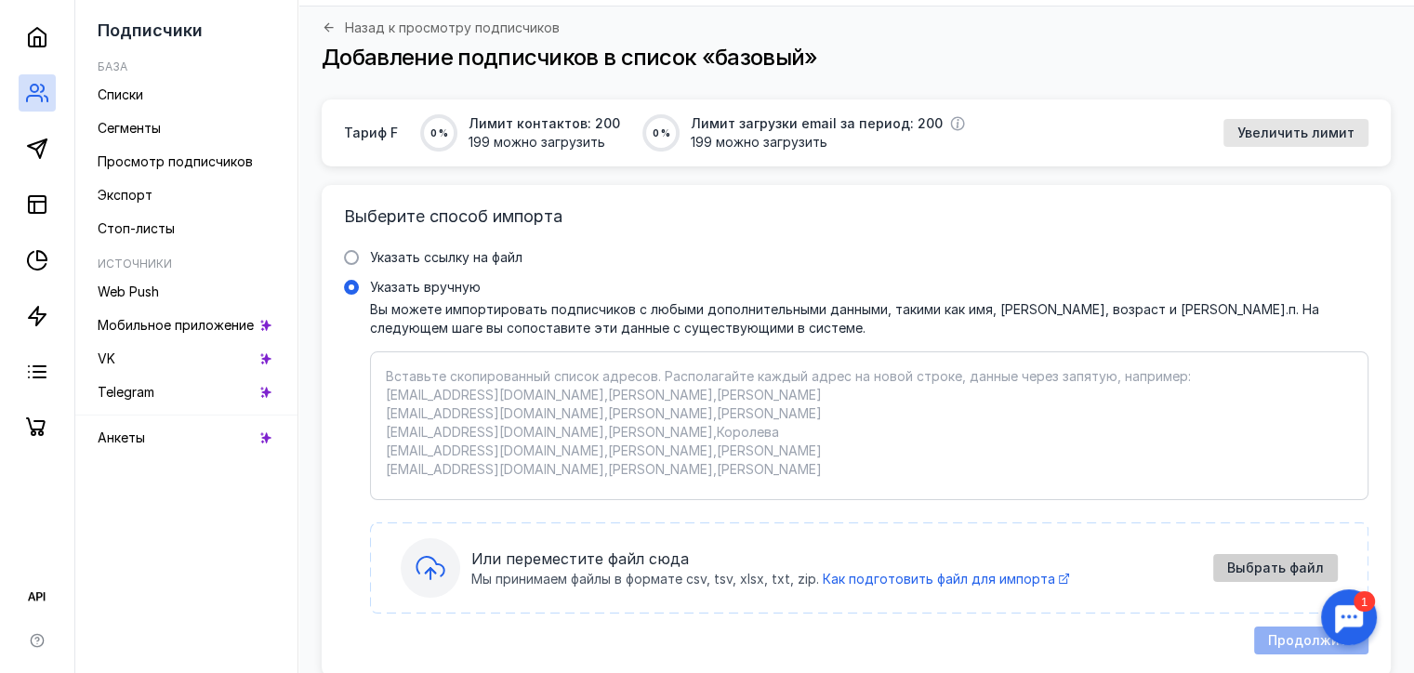
click at [1269, 570] on span "Выбрать файл" at bounding box center [1275, 568] width 97 height 16
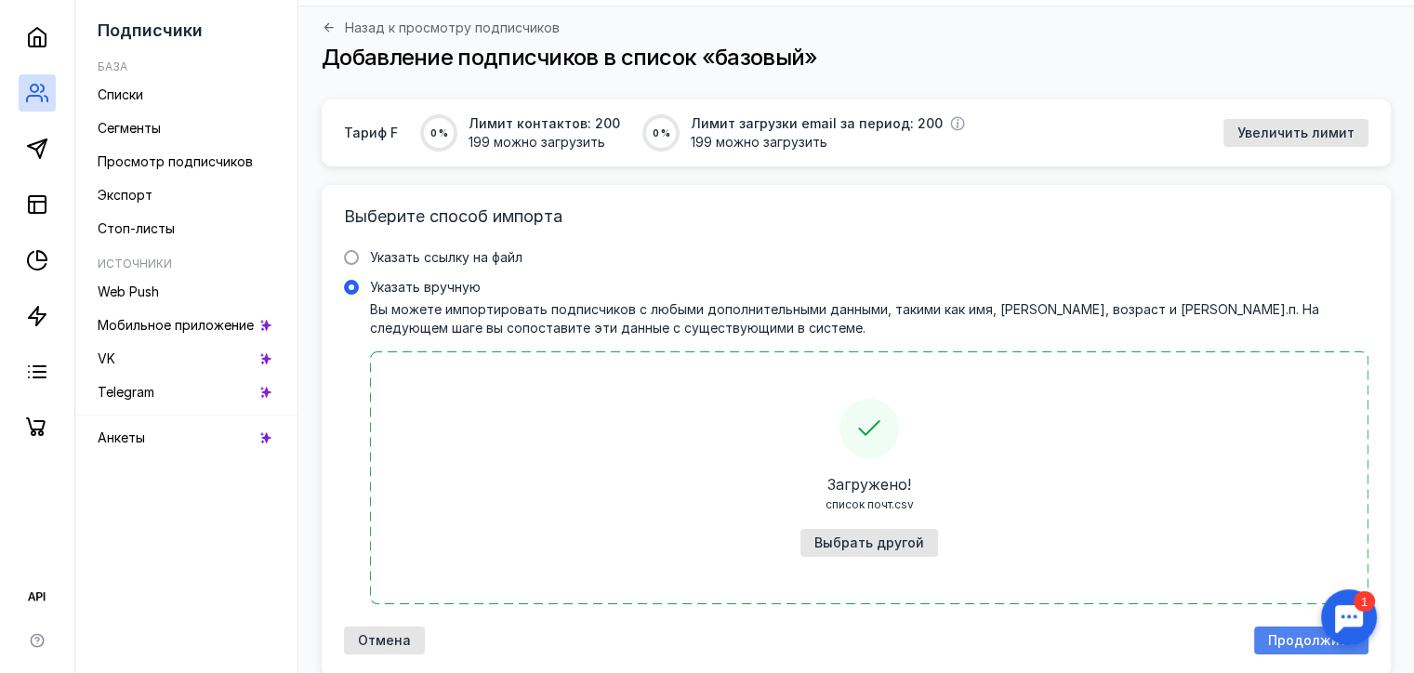
click at [1294, 639] on span "Продолжить" at bounding box center [1311, 641] width 86 height 16
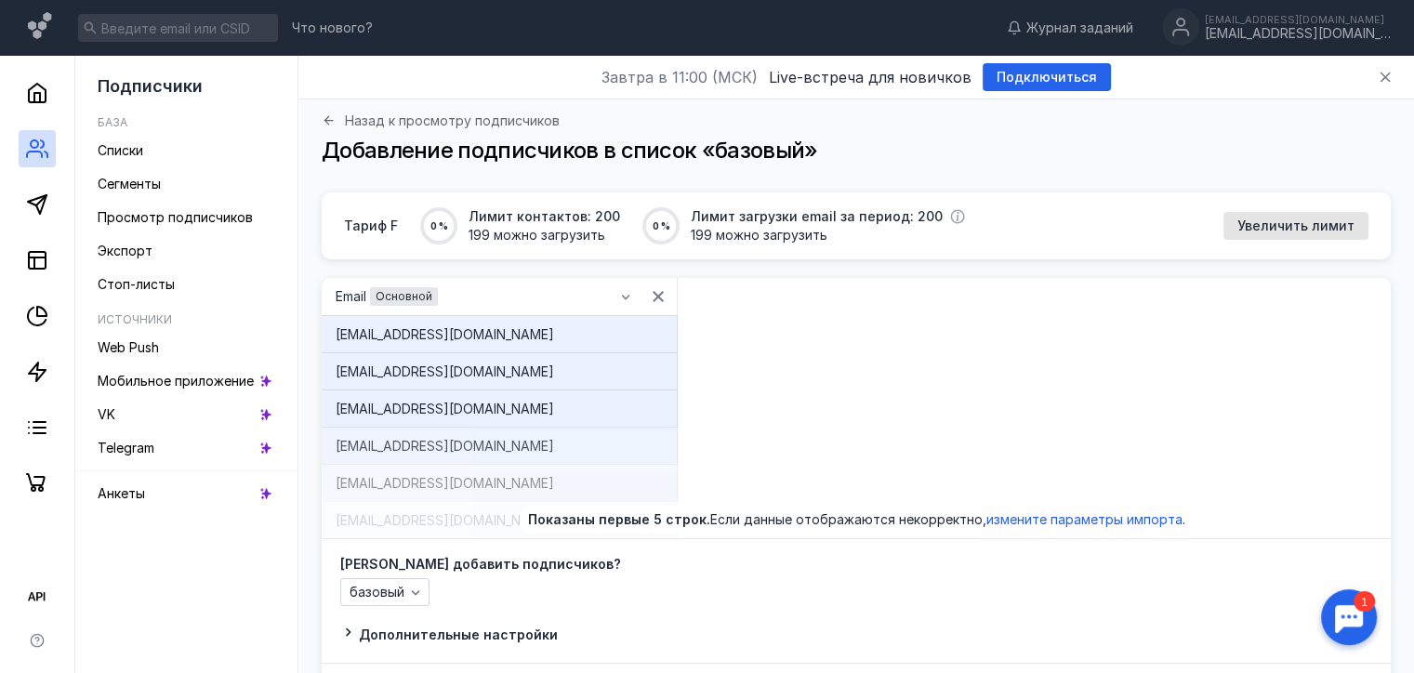
scroll to position [120, 0]
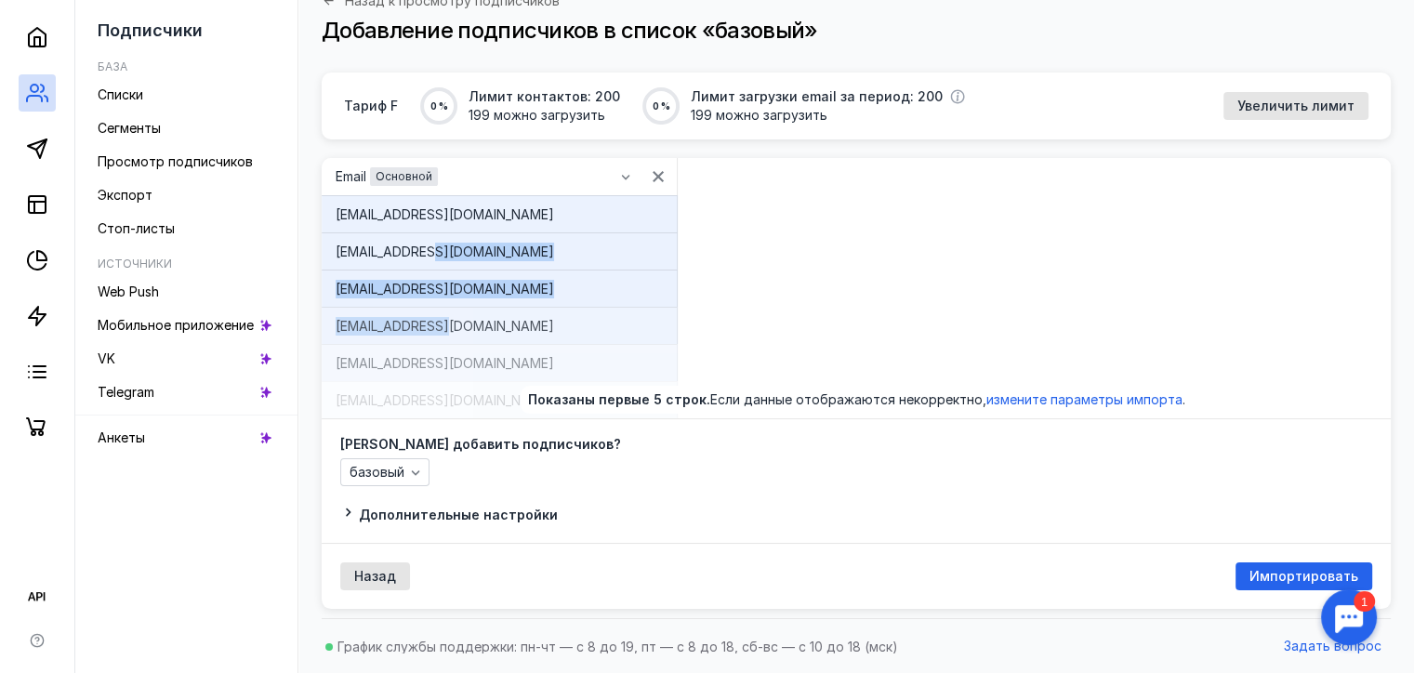
drag, startPoint x: 530, startPoint y: 335, endPoint x: 513, endPoint y: 231, distance: 104.5
click at [513, 231] on div "Email Основной [EMAIL_ADDRESS][DOMAIN_NAME] [EMAIL_ADDRESS][DOMAIN_NAME] [EMAIL…" at bounding box center [500, 288] width 356 height 260
click at [829, 331] on div "Email Основной [EMAIL_ADDRESS][DOMAIN_NAME] [EMAIL_ADDRESS][DOMAIN_NAME] [EMAIL…" at bounding box center [856, 288] width 1069 height 260
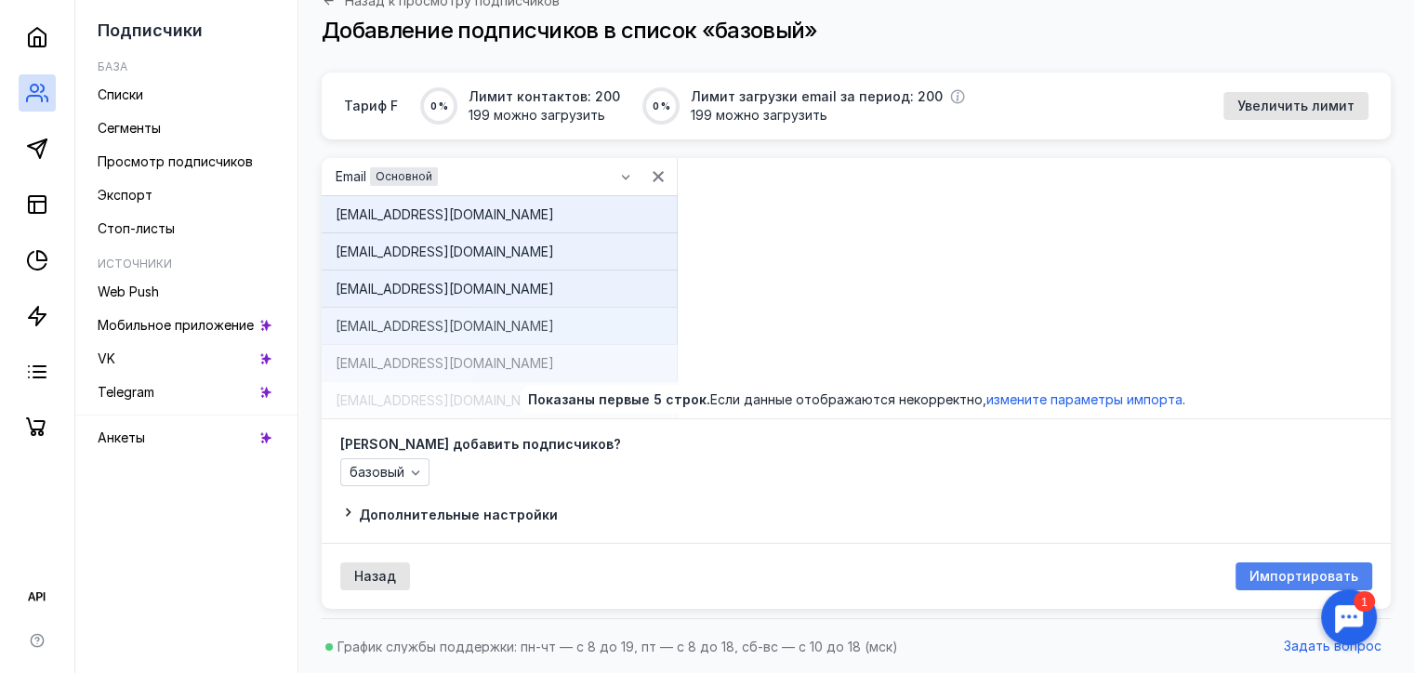
click at [1290, 577] on span "Импортировать" at bounding box center [1303, 577] width 109 height 16
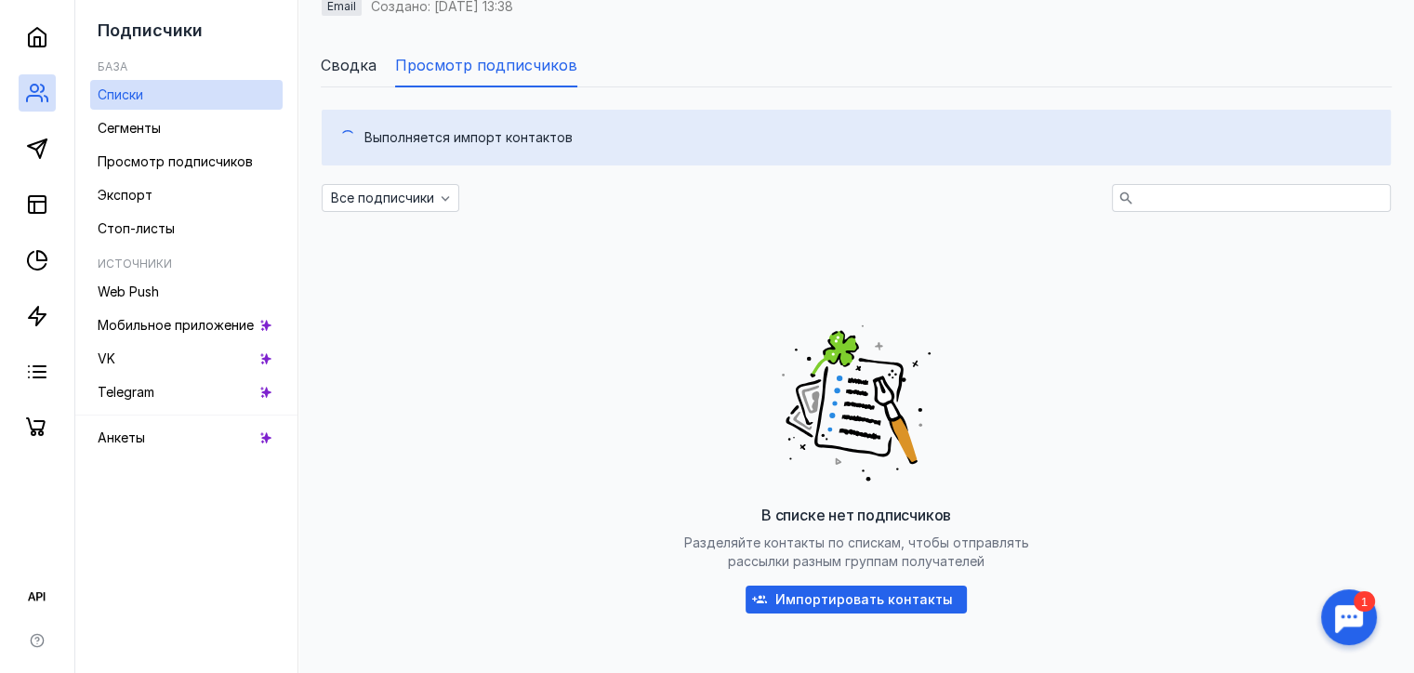
scroll to position [213, 0]
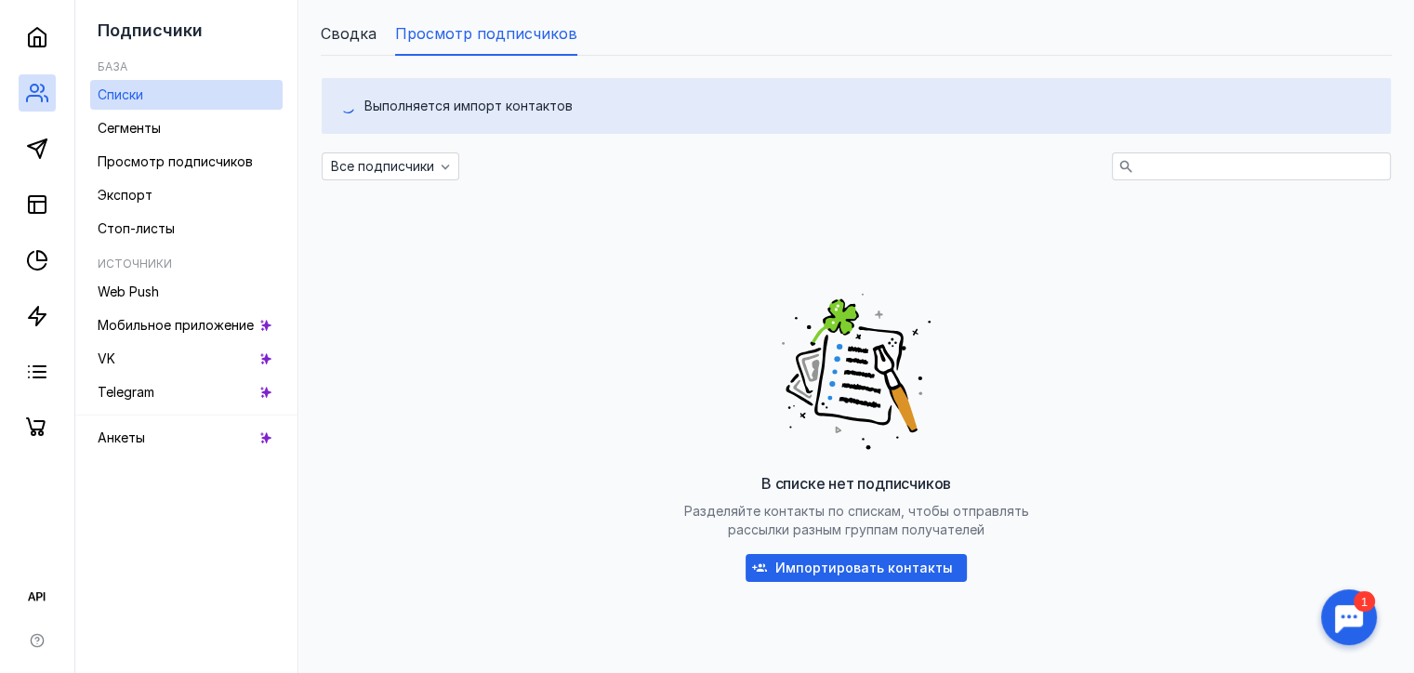
click at [432, 231] on div "В списке нет подписчиков Разделяйте контакты по спискам, чтобы отправлять рассы…" at bounding box center [856, 431] width 1069 height 465
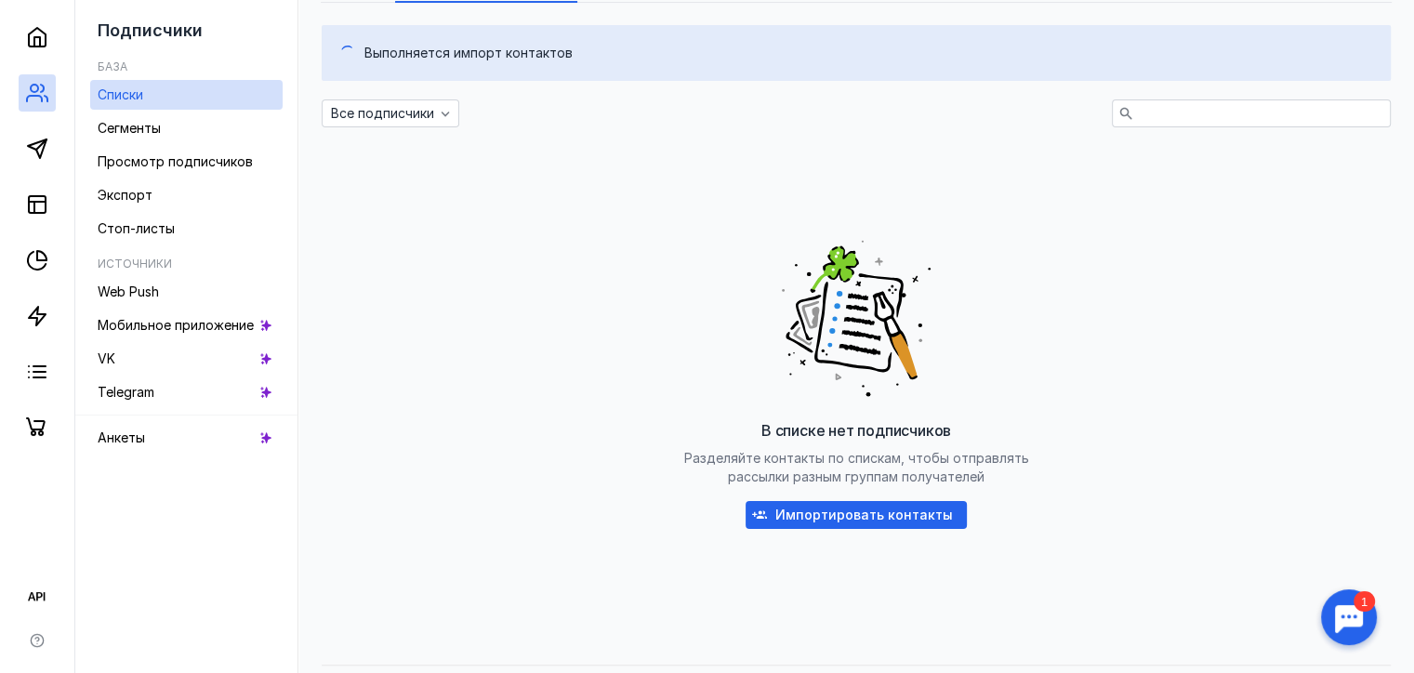
scroll to position [312, 0]
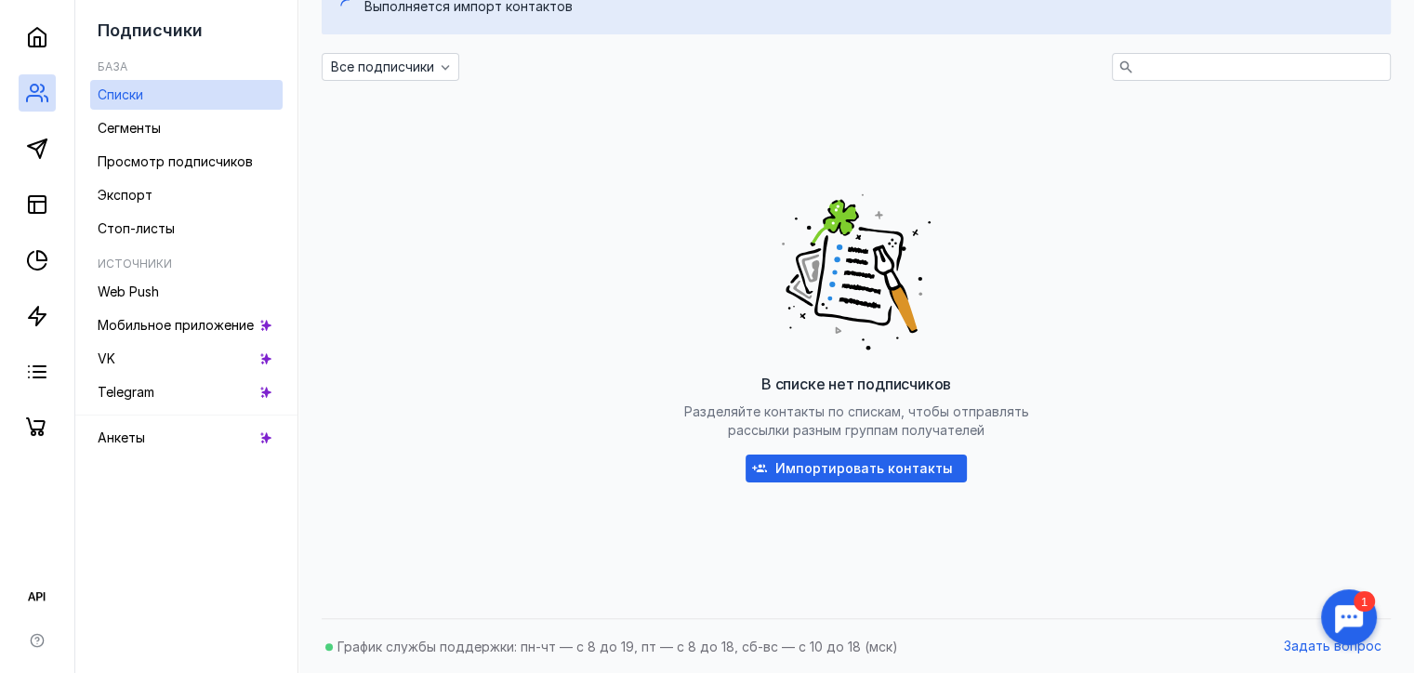
click at [509, 428] on div "В списке нет подписчиков Разделяйте контакты по спискам, чтобы отправлять рассы…" at bounding box center [856, 331] width 1069 height 465
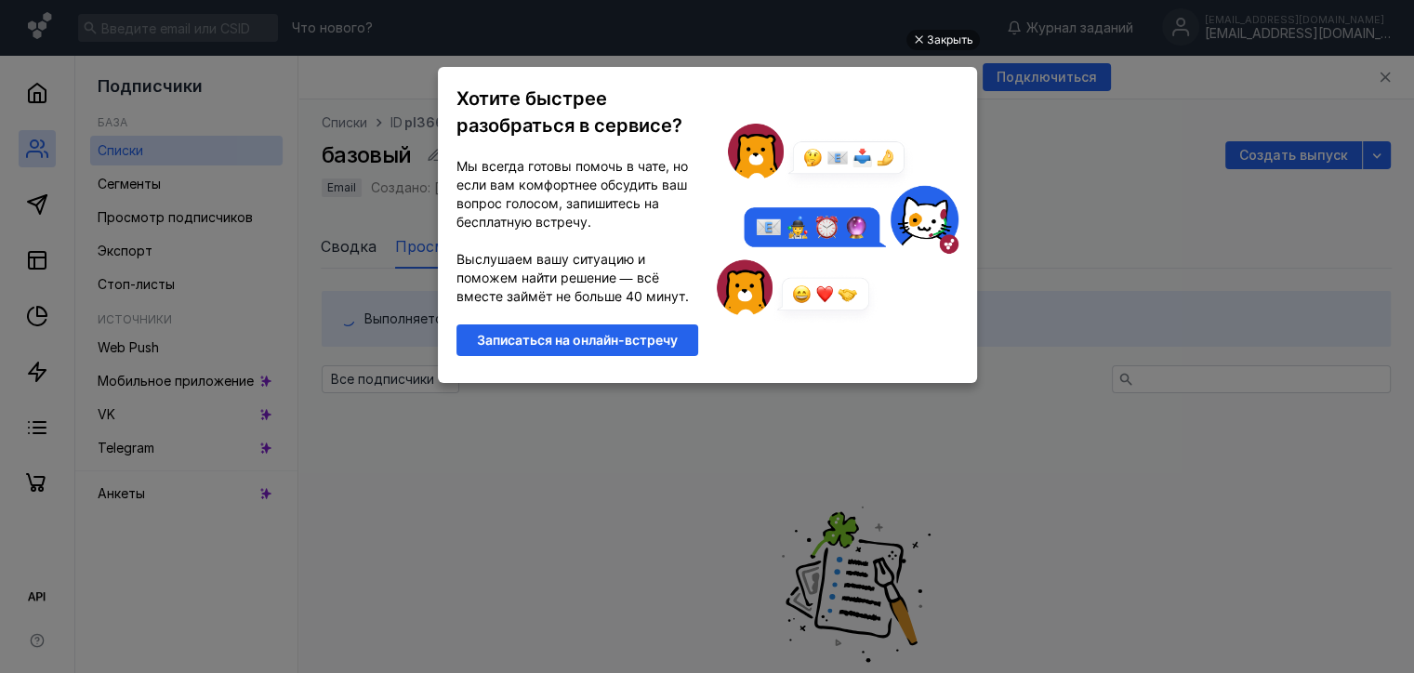
scroll to position [0, 0]
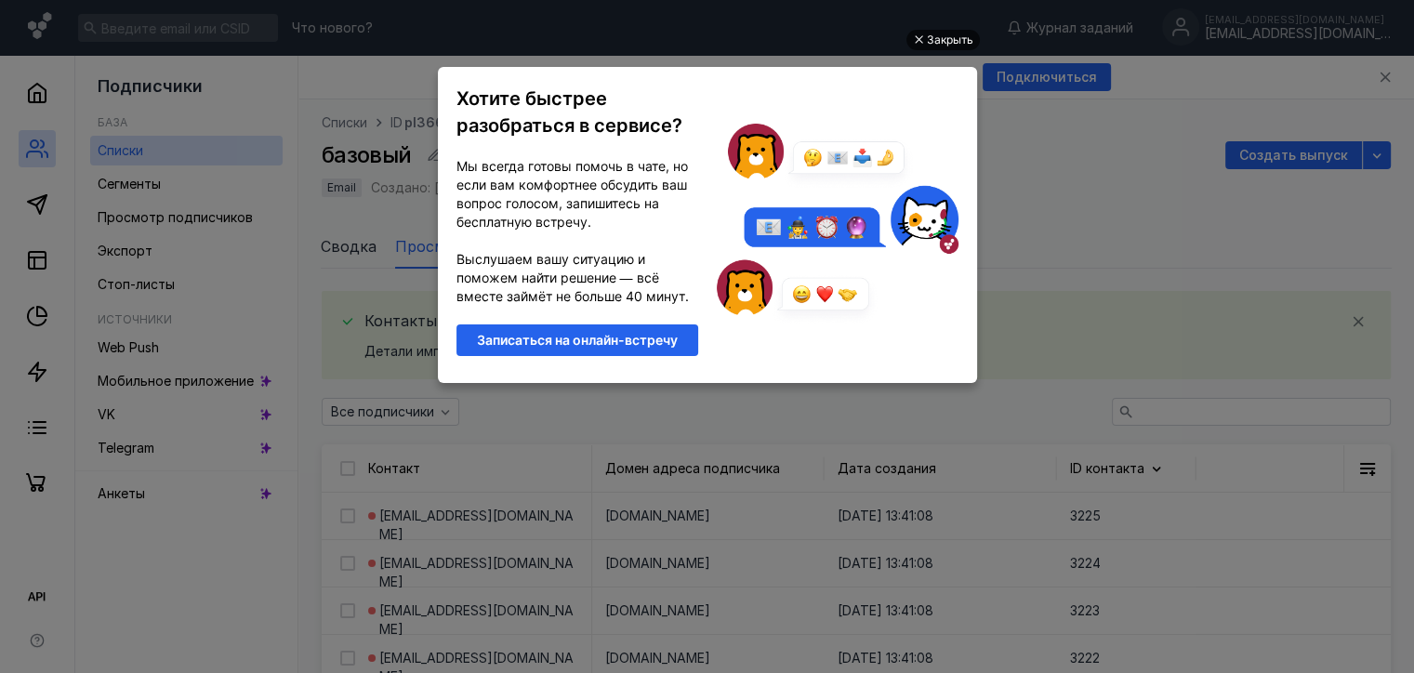
click at [942, 42] on div "Закрыть" at bounding box center [950, 40] width 46 height 20
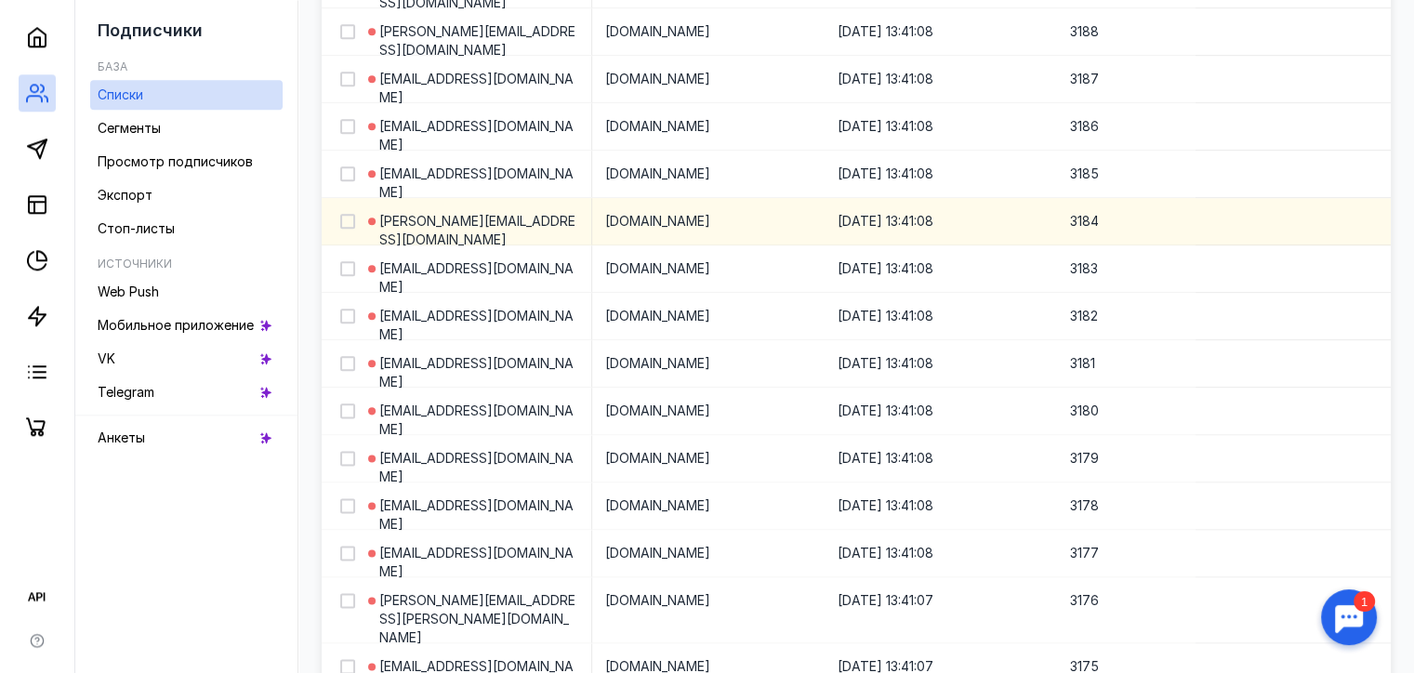
scroll to position [2425, 0]
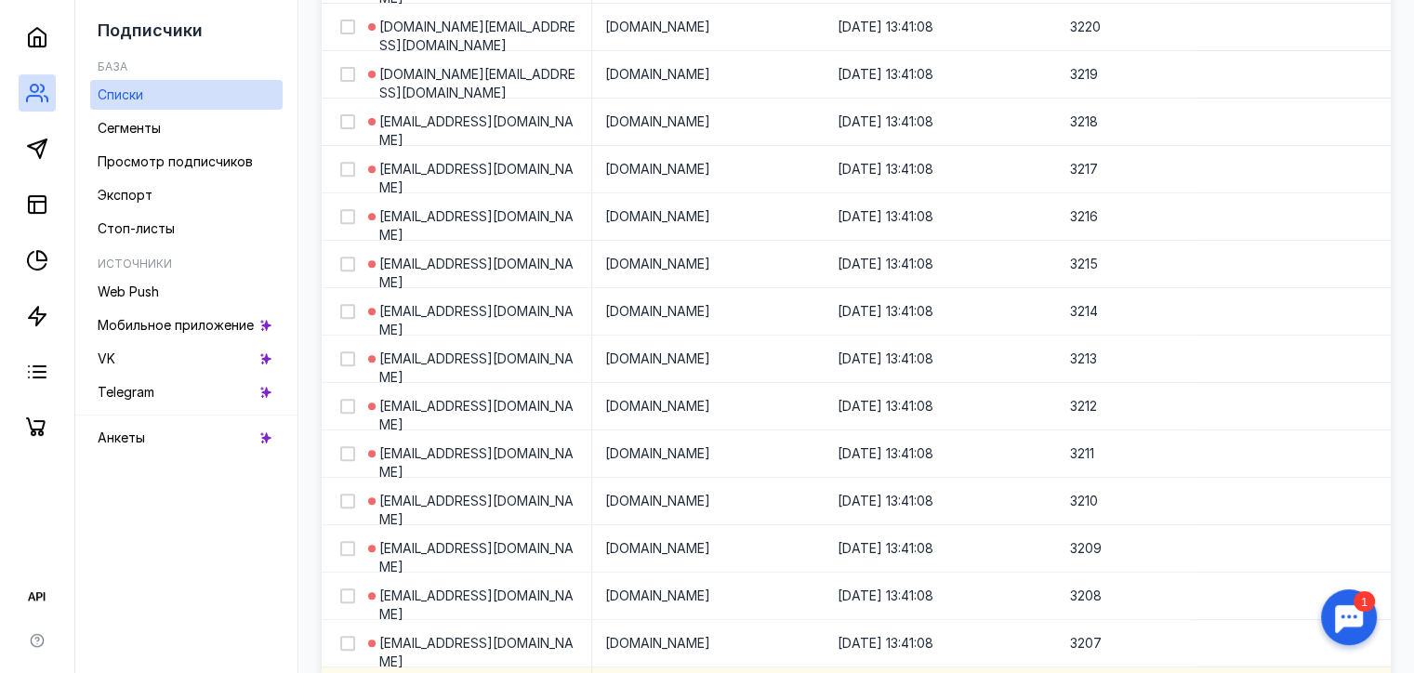
drag, startPoint x: 436, startPoint y: 547, endPoint x: 505, endPoint y: 267, distance: 288.1
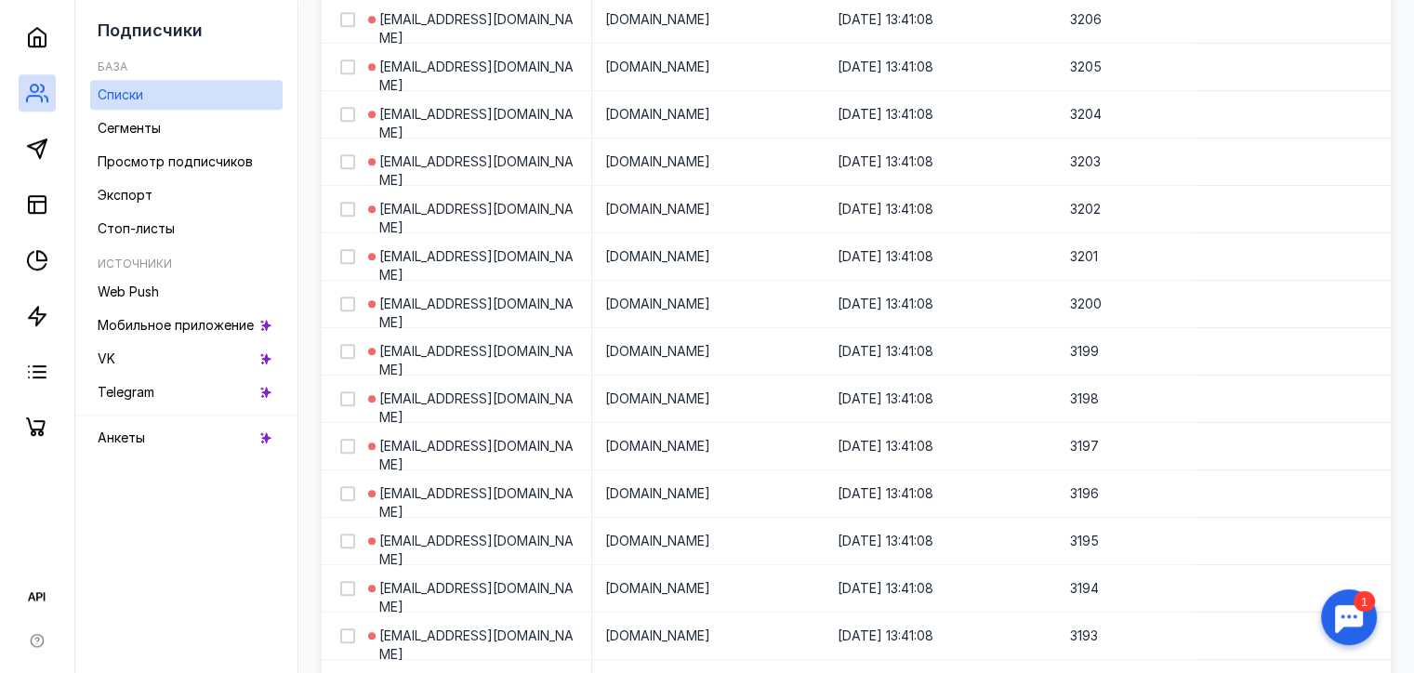
scroll to position [0, 0]
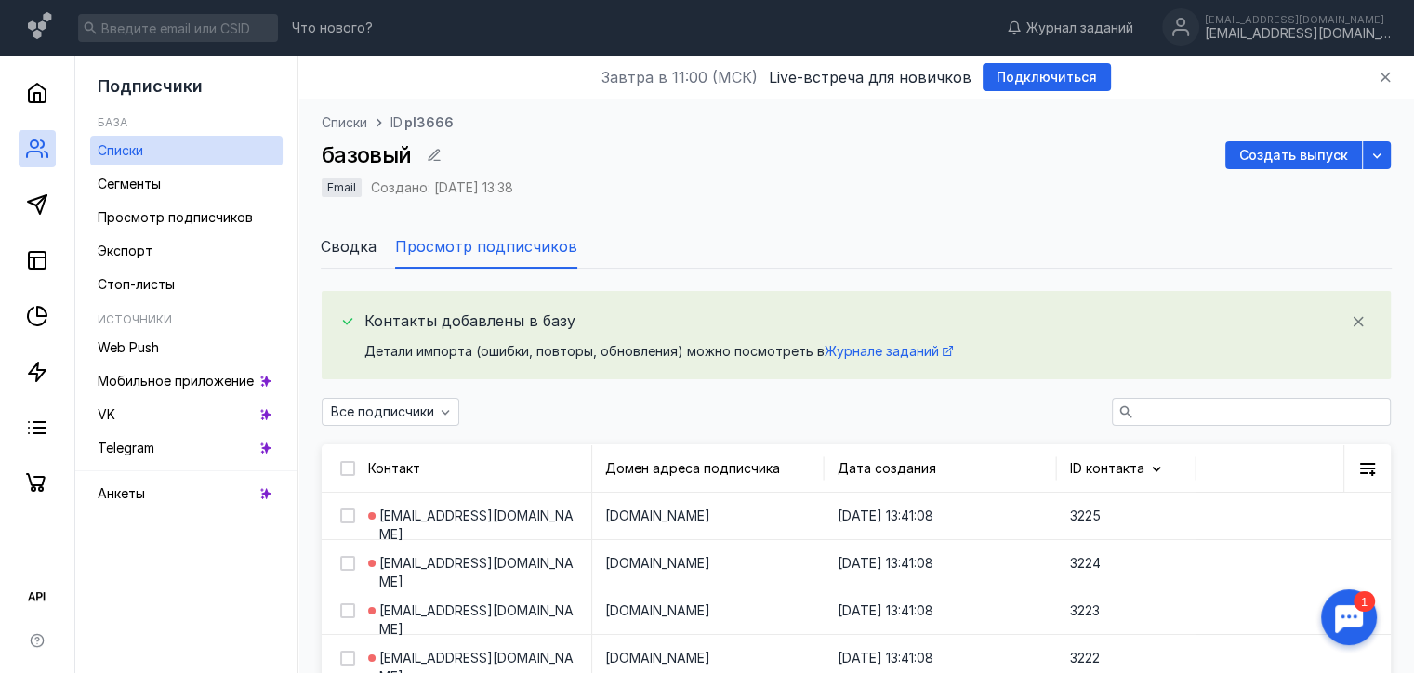
drag, startPoint x: 807, startPoint y: 470, endPoint x: 788, endPoint y: -39, distance: 509.7
click at [1289, 160] on span "Создать выпуск" at bounding box center [1293, 156] width 109 height 16
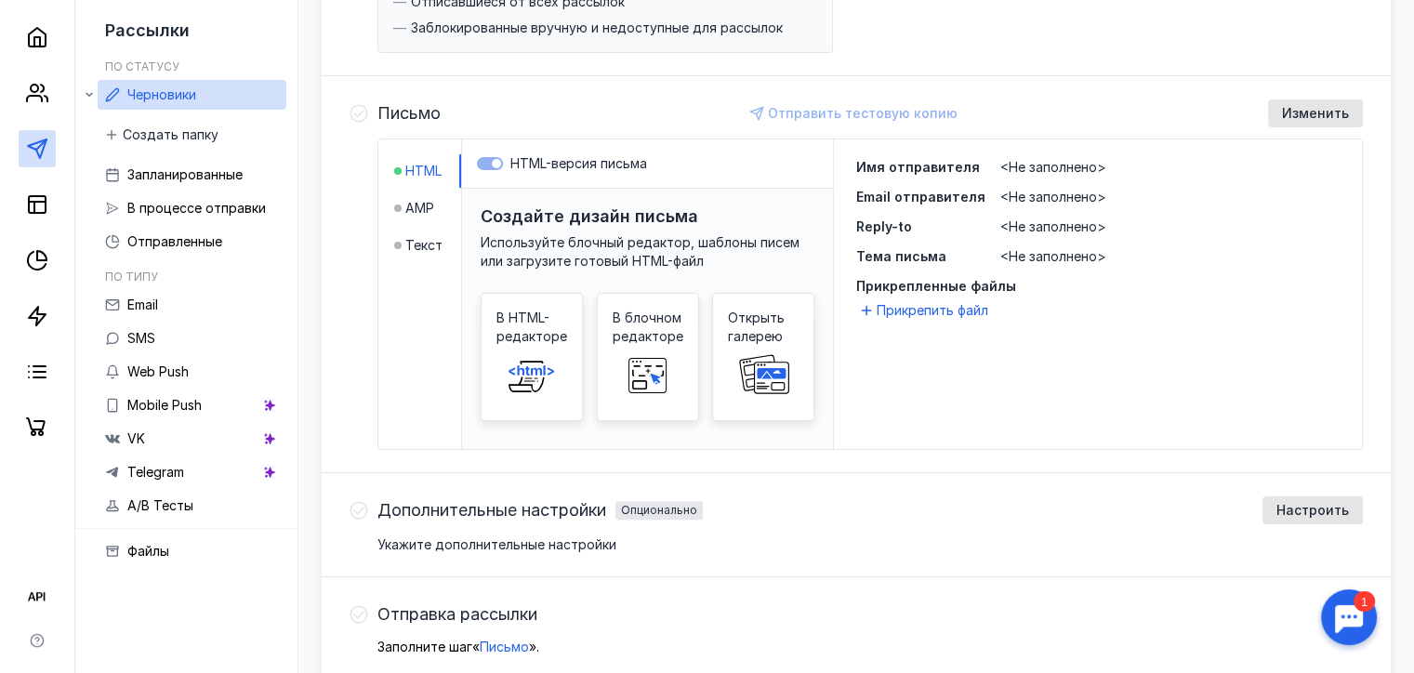
scroll to position [483, 0]
